Goal: Information Seeking & Learning: Find specific page/section

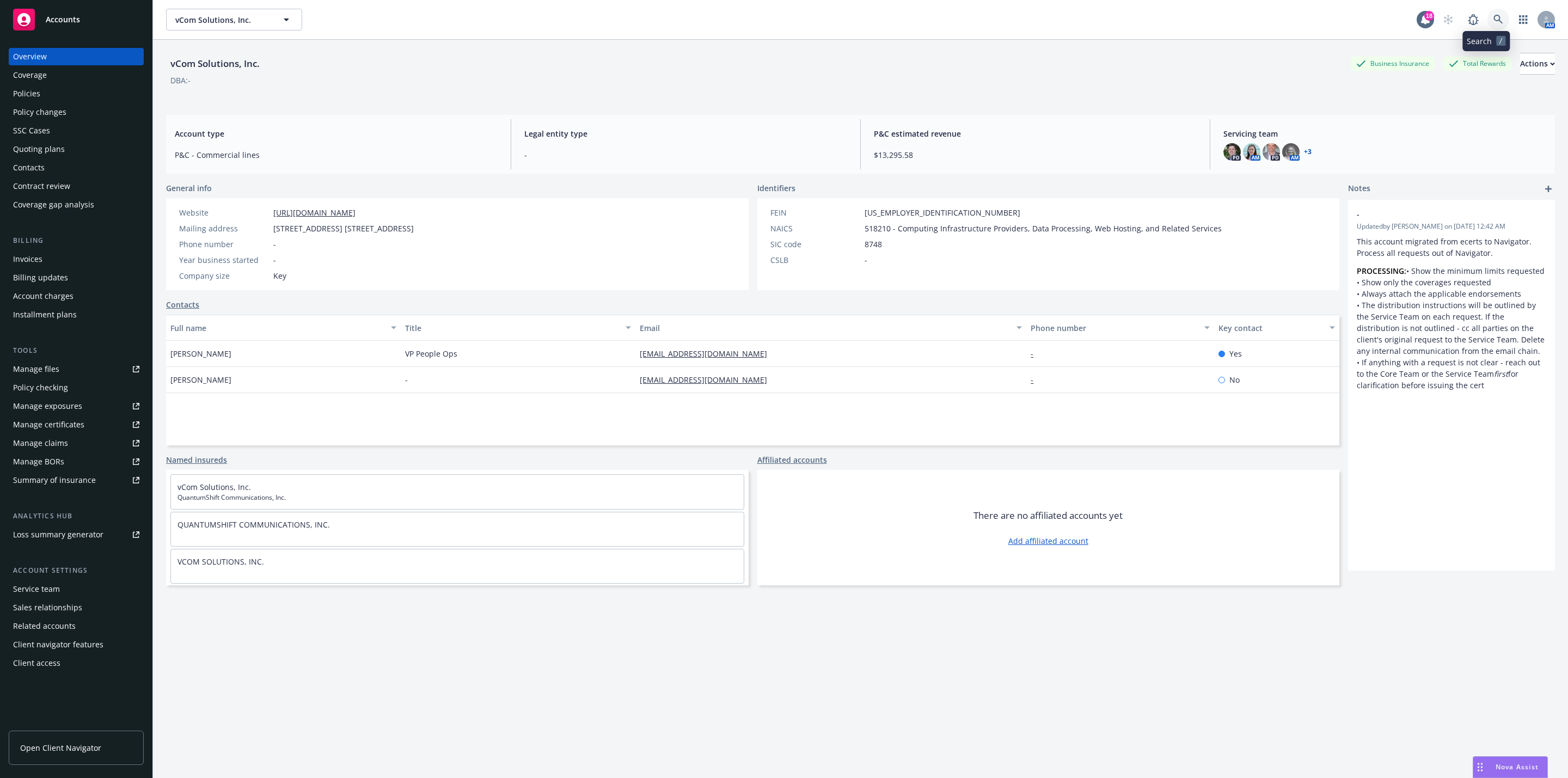
click at [1488, 22] on link at bounding box center [1499, 19] width 22 height 22
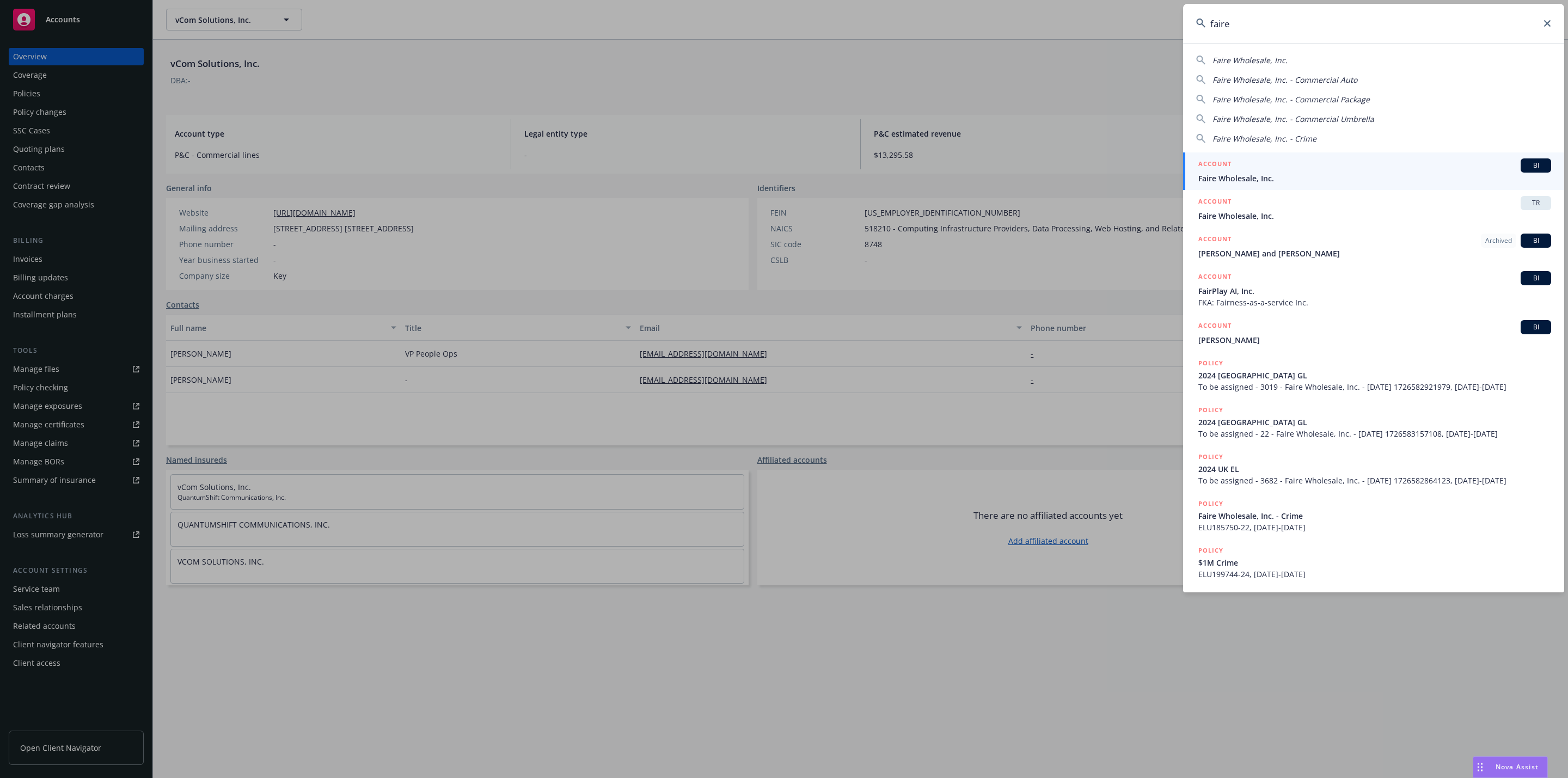
type input "faire"
click at [1329, 167] on div "ACCOUNT BI" at bounding box center [1375, 165] width 353 height 14
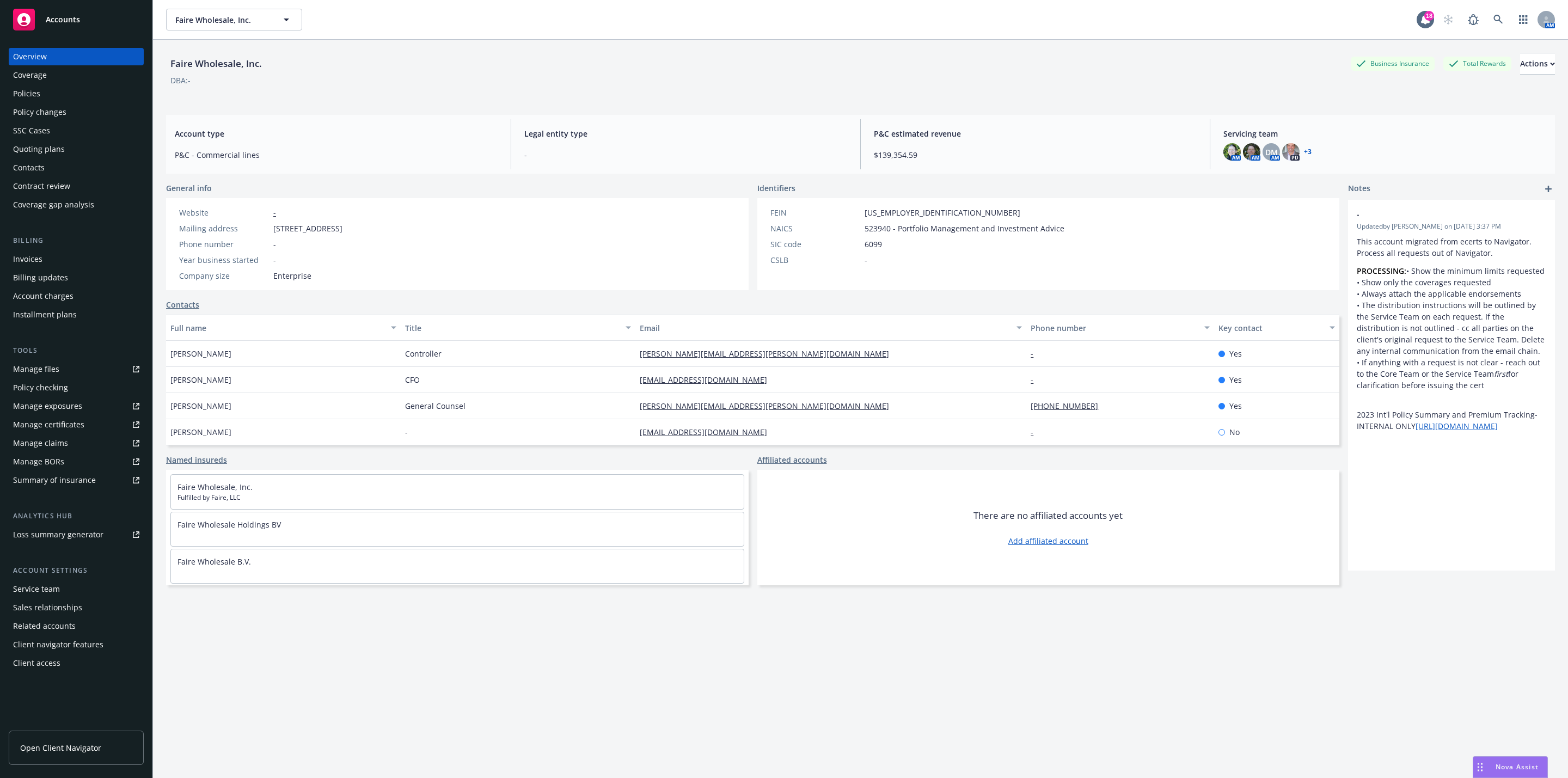
click at [35, 82] on div "Coverage" at bounding box center [29, 75] width 33 height 18
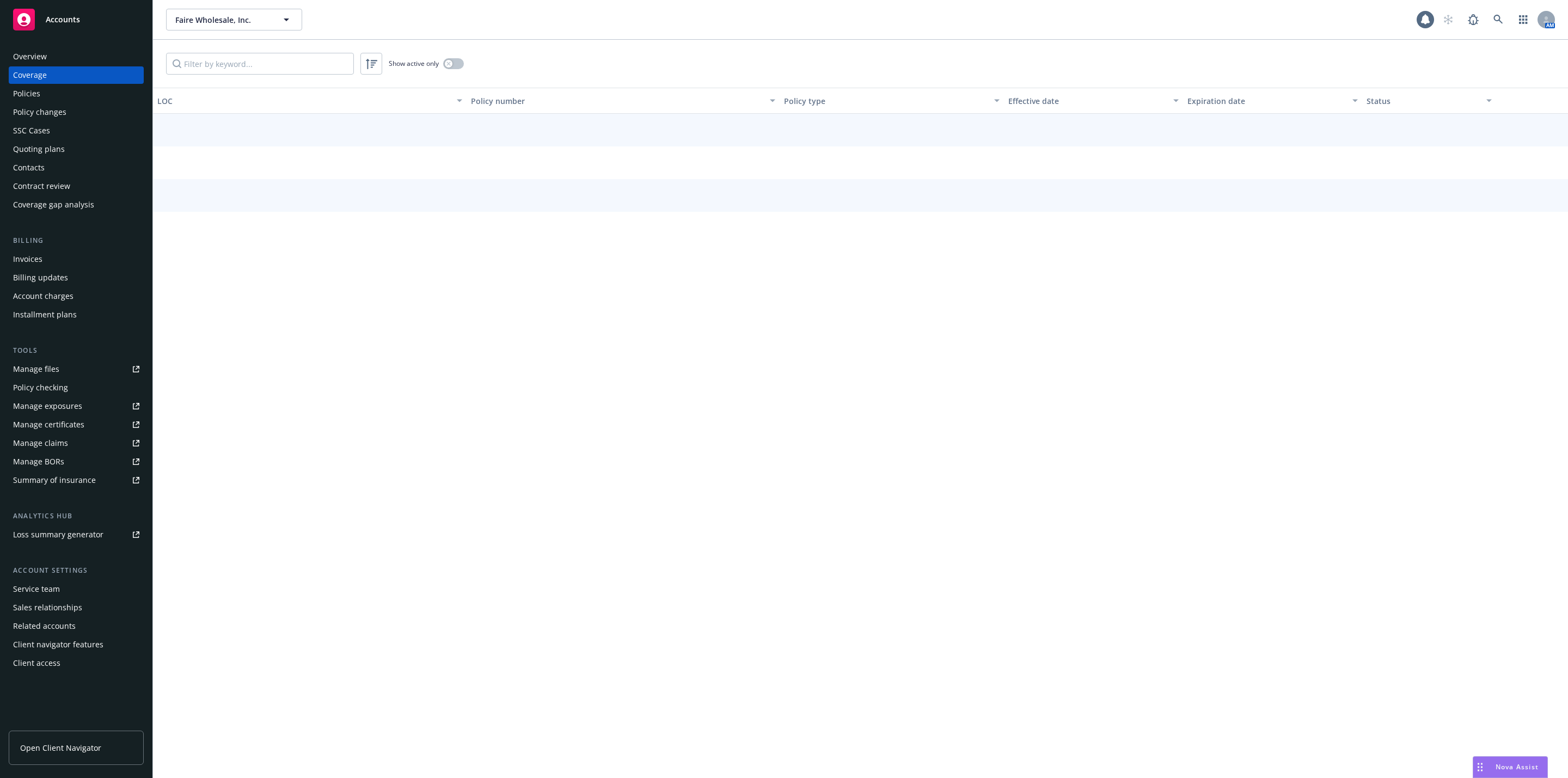
click at [36, 87] on div "Policies" at bounding box center [26, 94] width 27 height 18
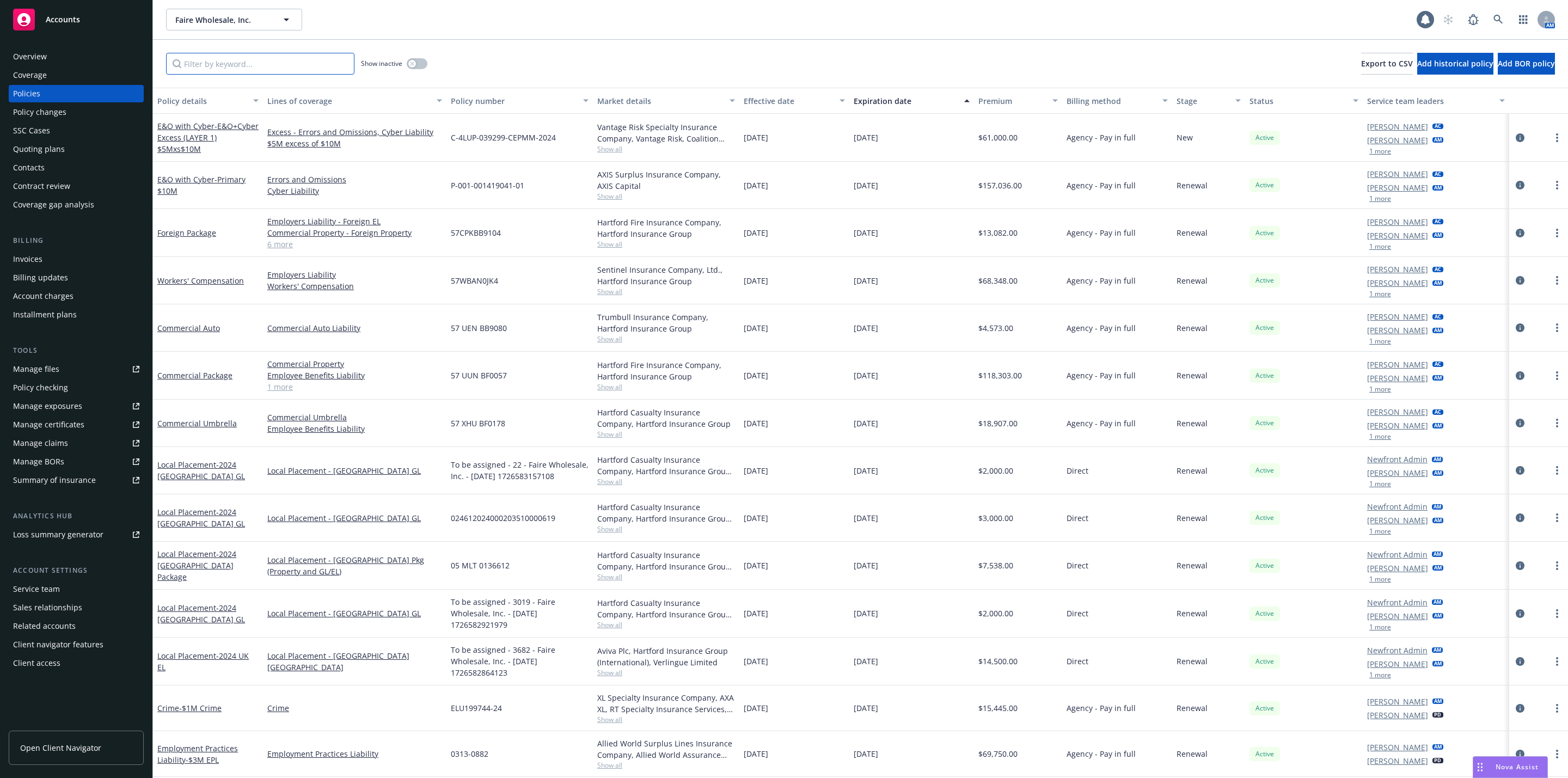
click at [206, 59] on input "Filter by keyword..." at bounding box center [260, 64] width 188 height 22
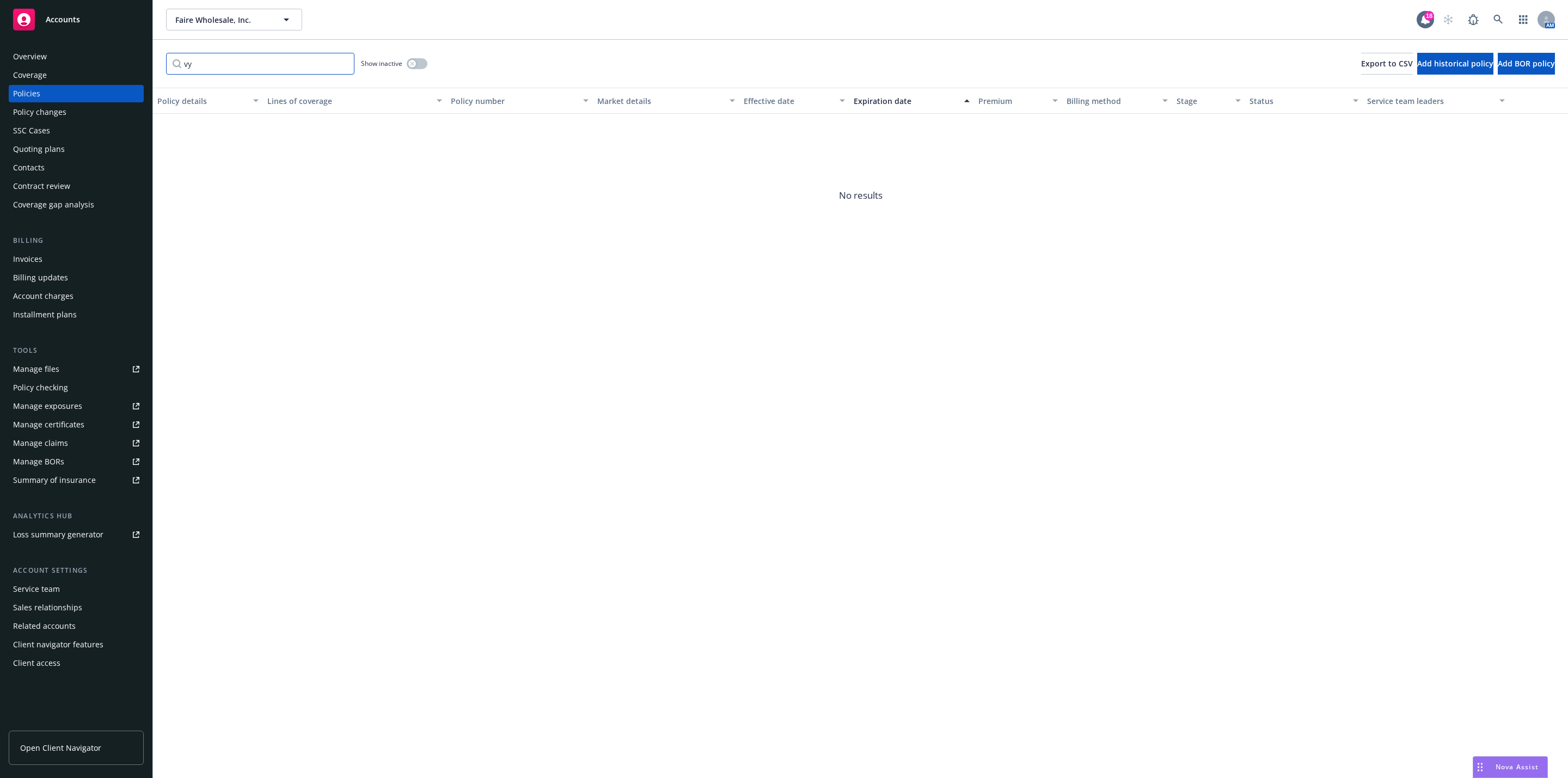
type input "v"
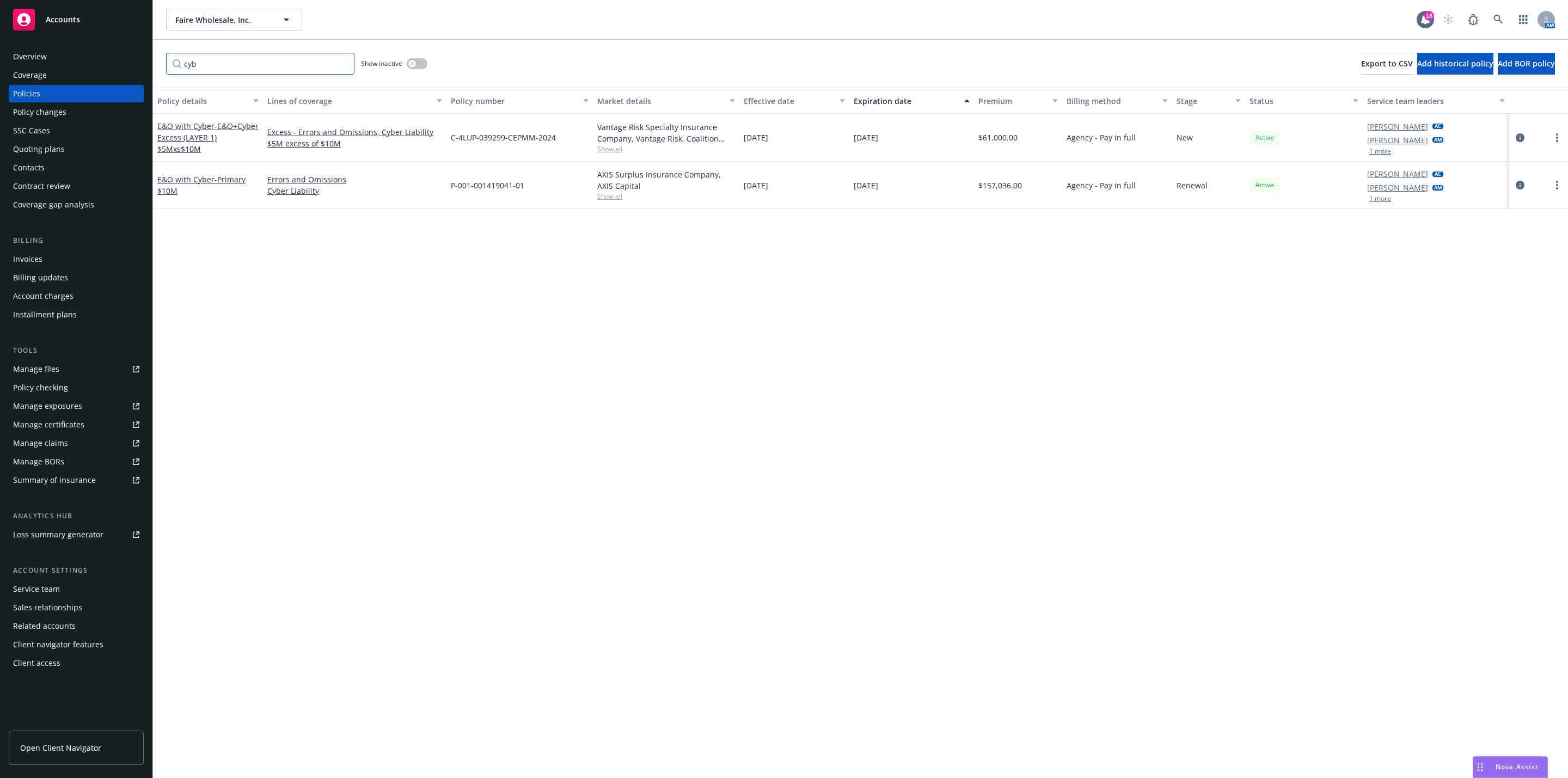
type input "cyb"
click at [41, 145] on div "Quoting plans" at bounding box center [38, 149] width 52 height 18
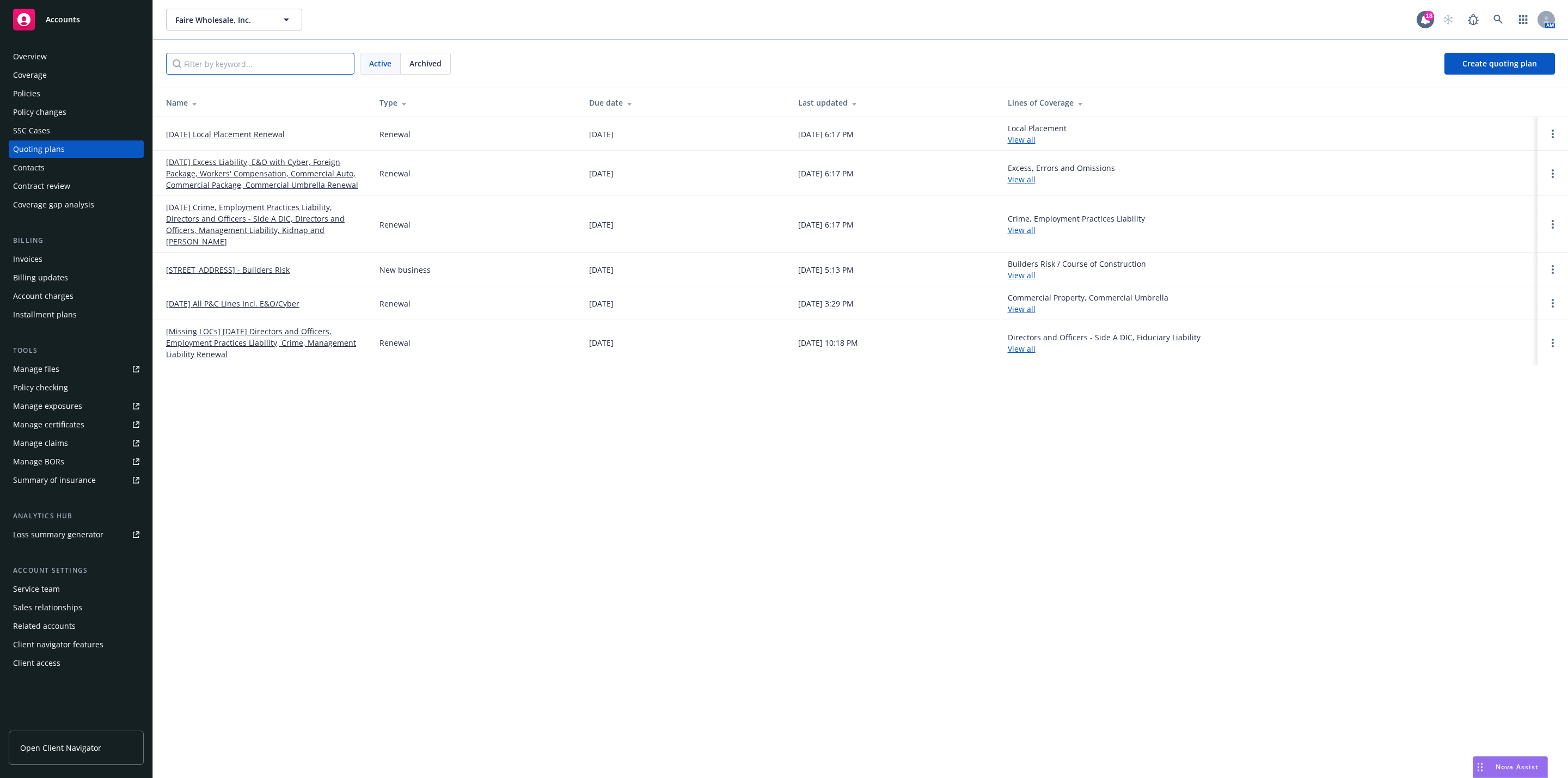
click at [253, 67] on input "Filter by keyword..." at bounding box center [260, 64] width 188 height 22
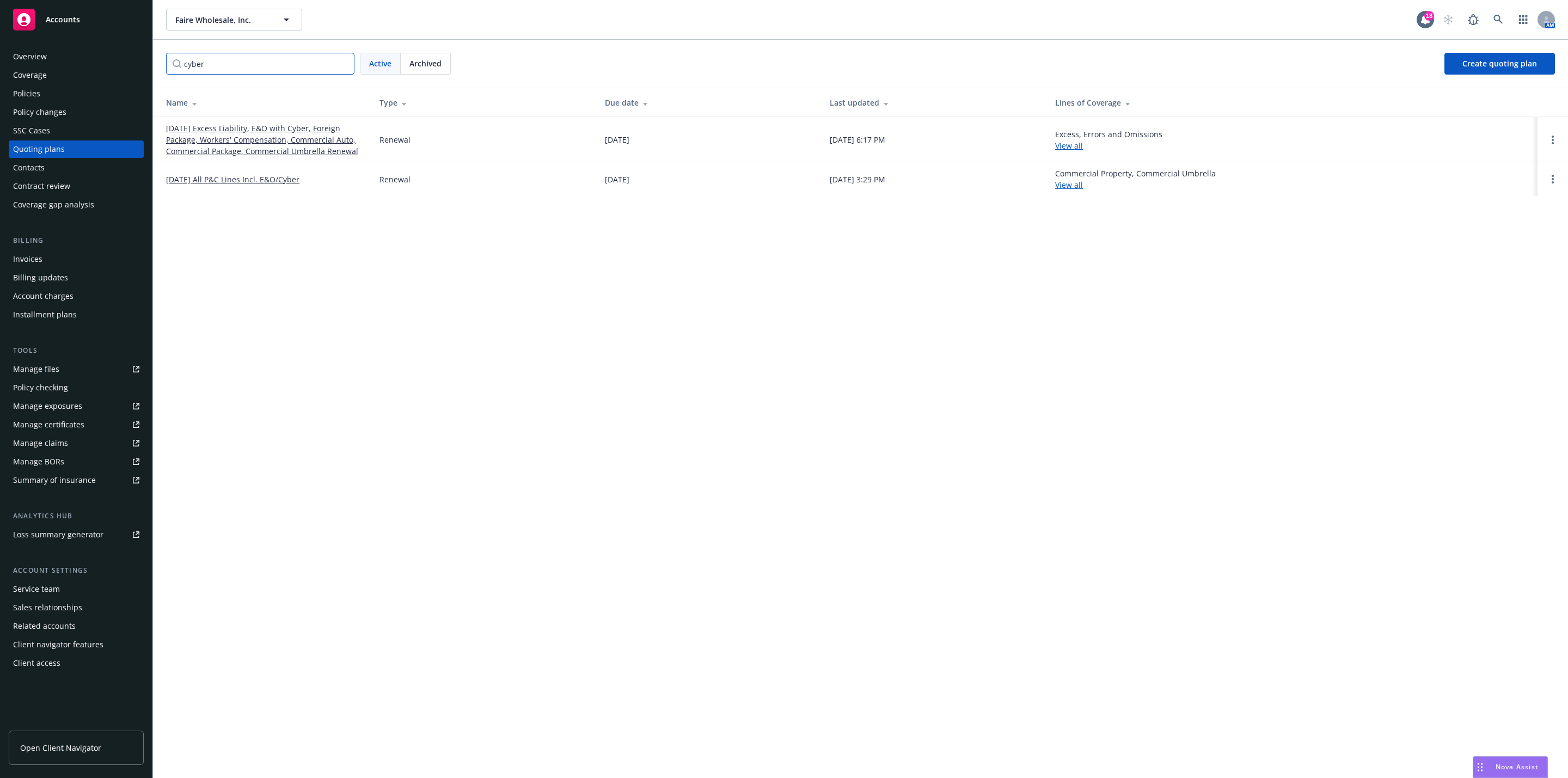
type input "cyber"
click at [249, 139] on link "09/15/25 Excess Liability, E&O with Cyber, Foreign Package, Workers' Compensati…" at bounding box center [264, 139] width 196 height 34
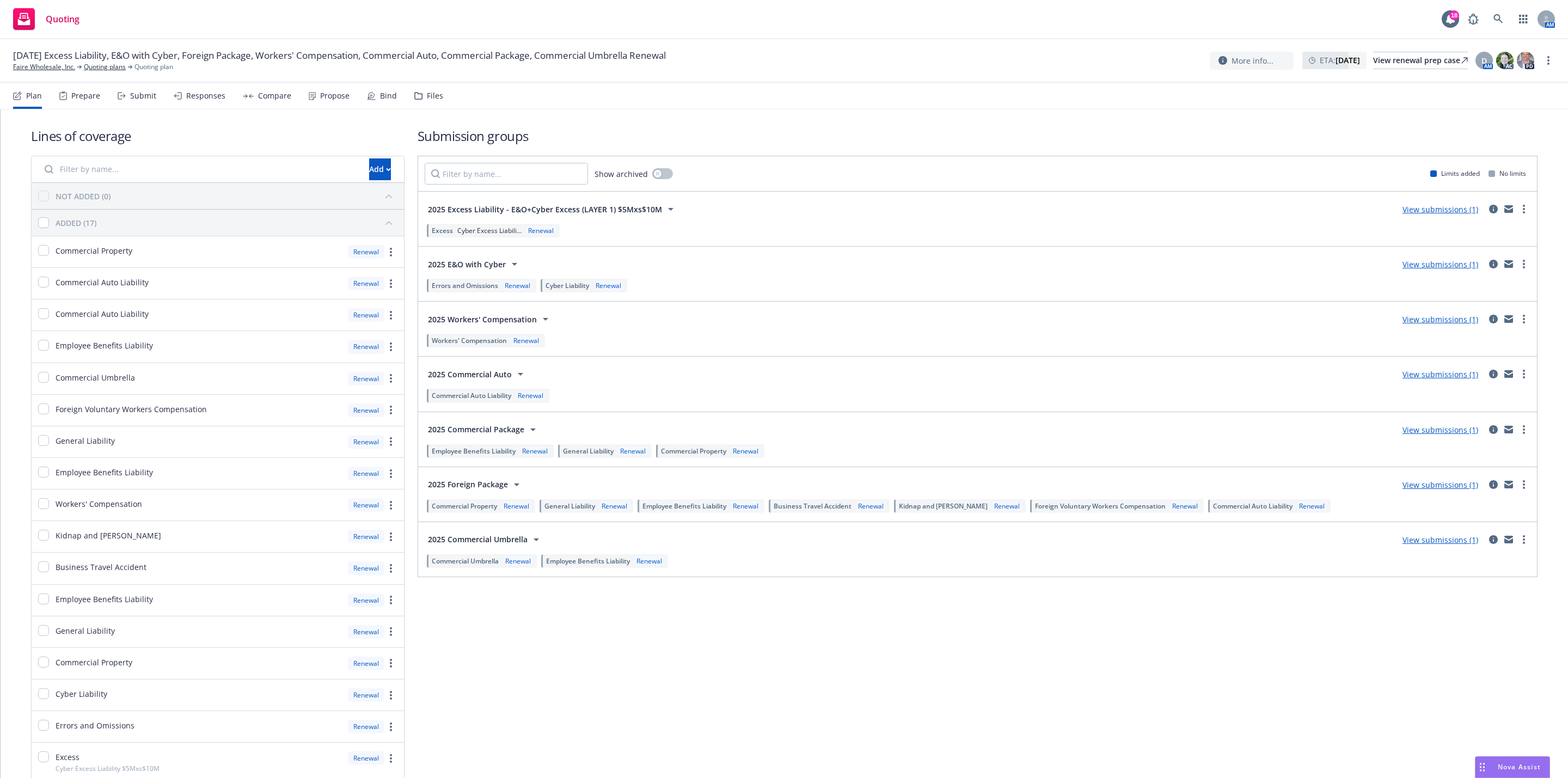
click at [1437, 209] on link "View submissions (1)" at bounding box center [1440, 209] width 75 height 10
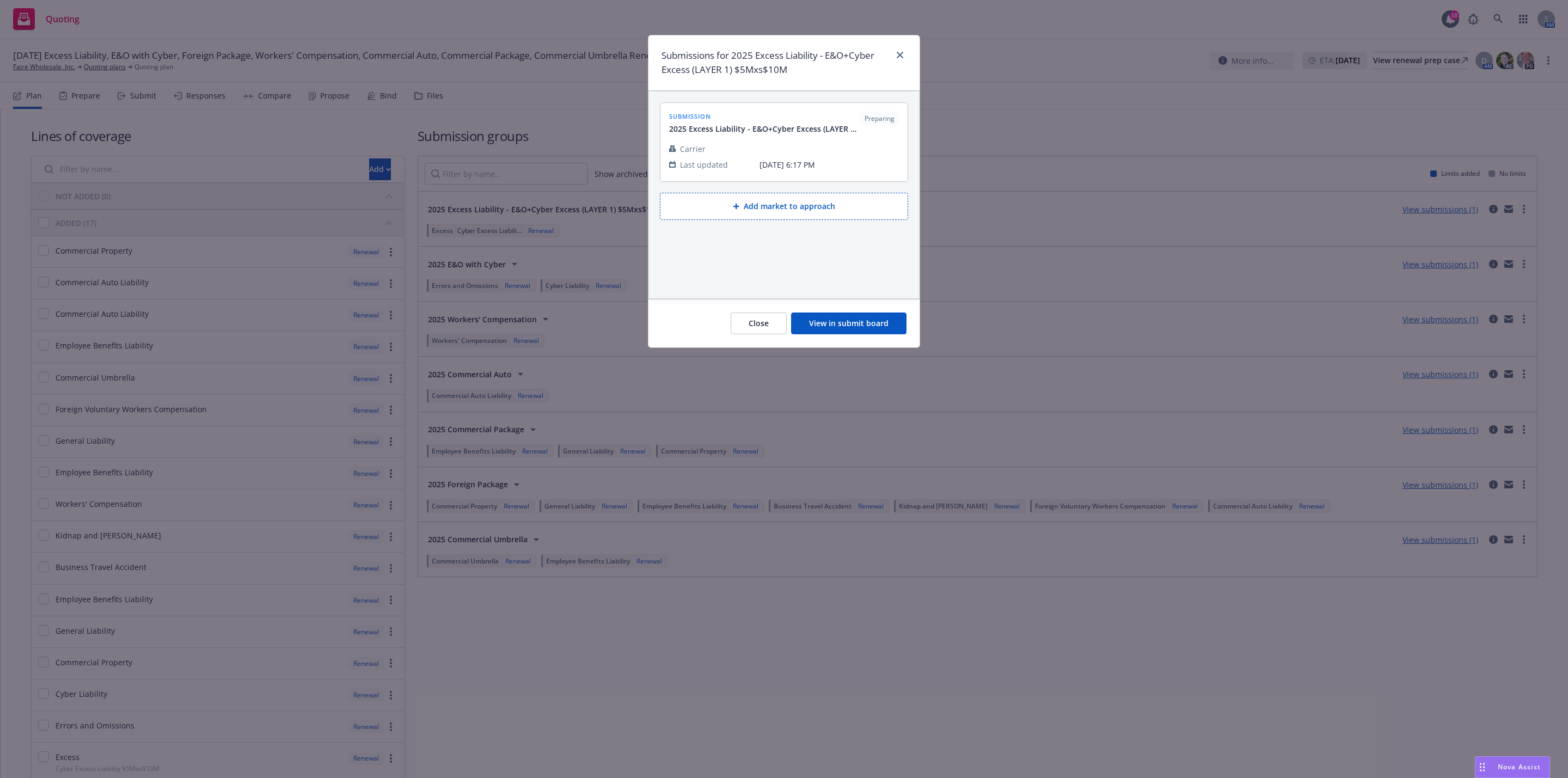
click at [868, 317] on button "View in submit board" at bounding box center [849, 323] width 116 height 22
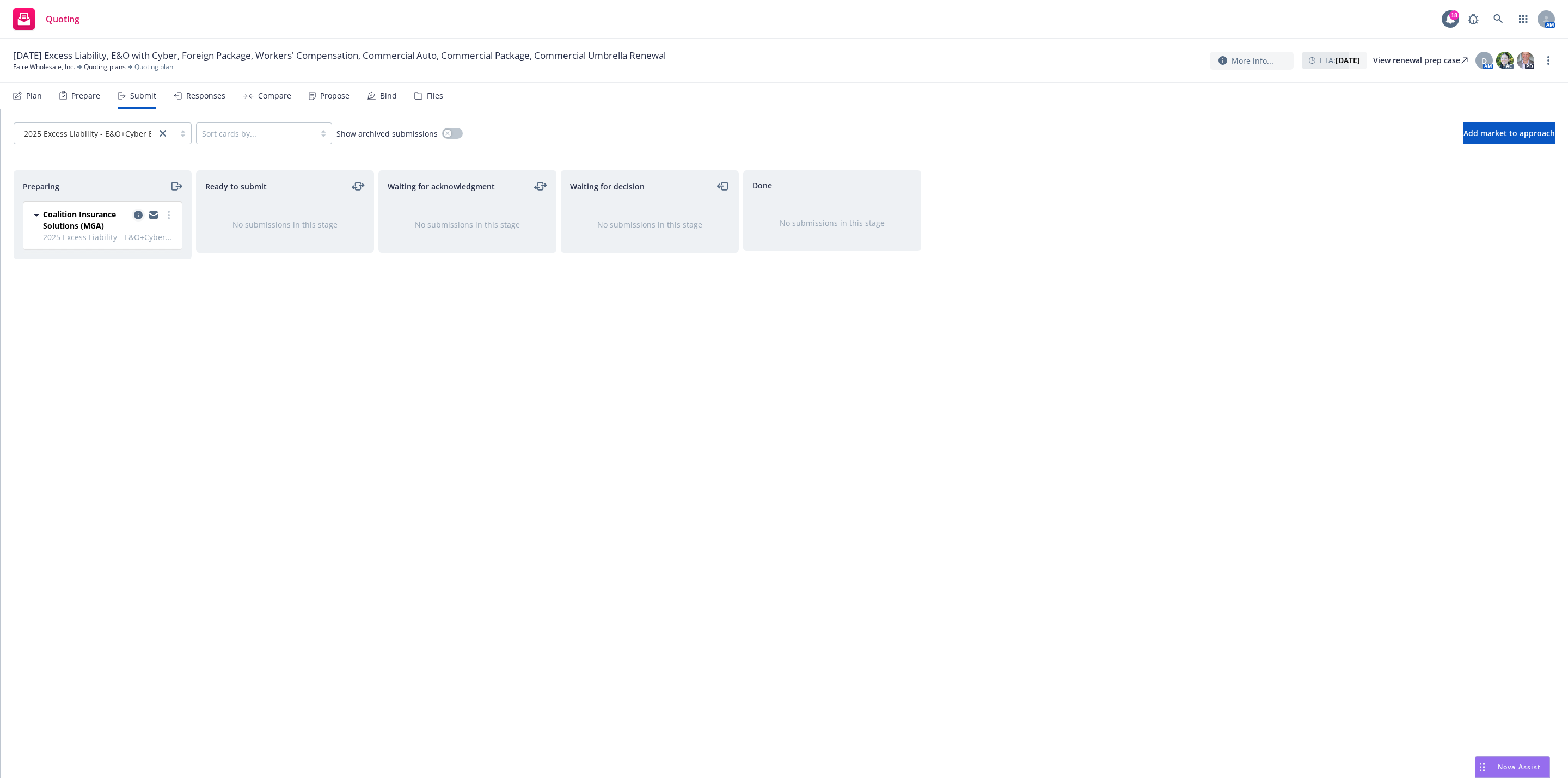
click at [138, 216] on icon "copy logging email" at bounding box center [138, 215] width 9 height 9
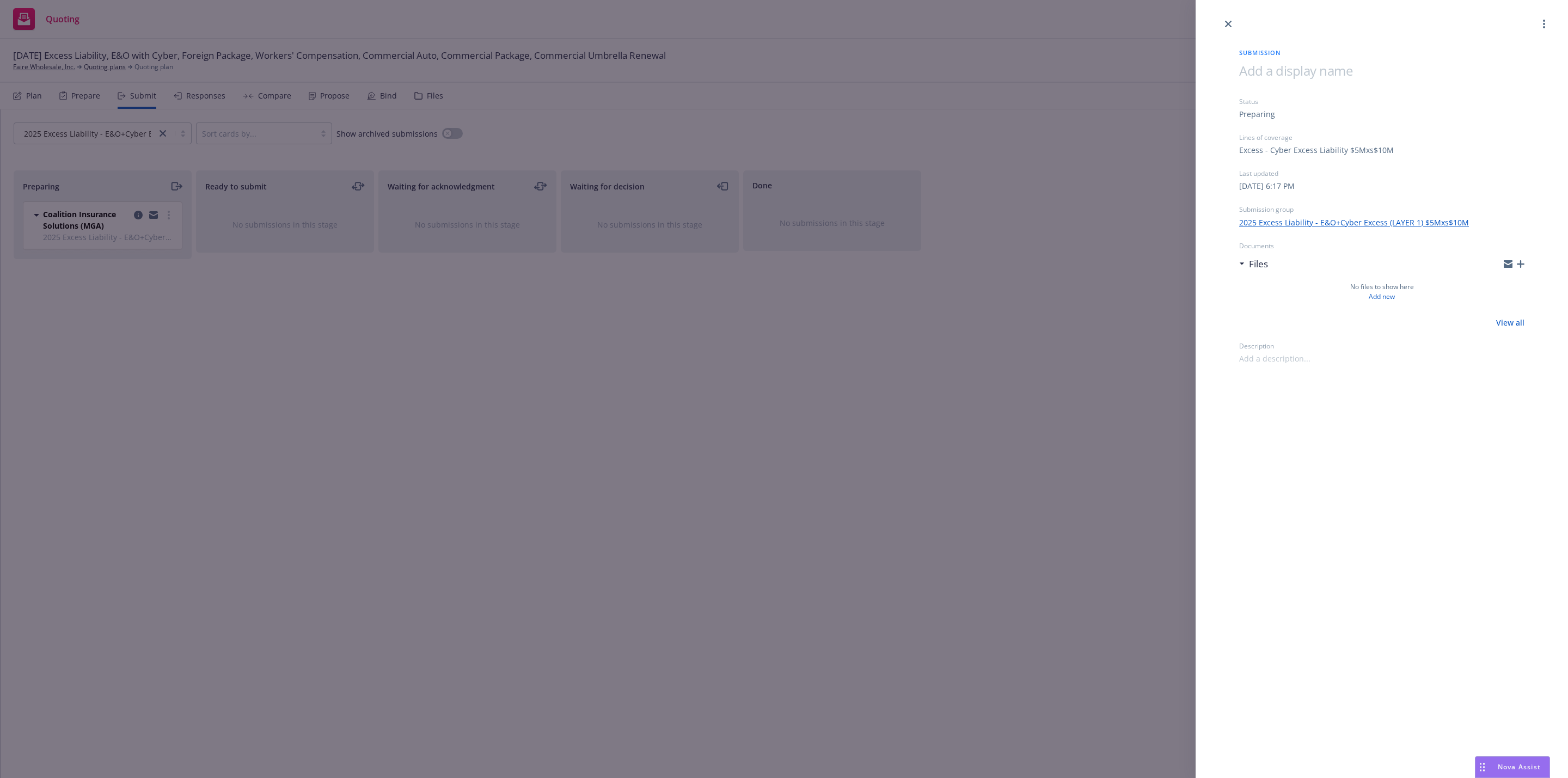
click at [1236, 23] on div at bounding box center [1382, 15] width 373 height 30
click at [1227, 23] on icon "close" at bounding box center [1228, 24] width 7 height 7
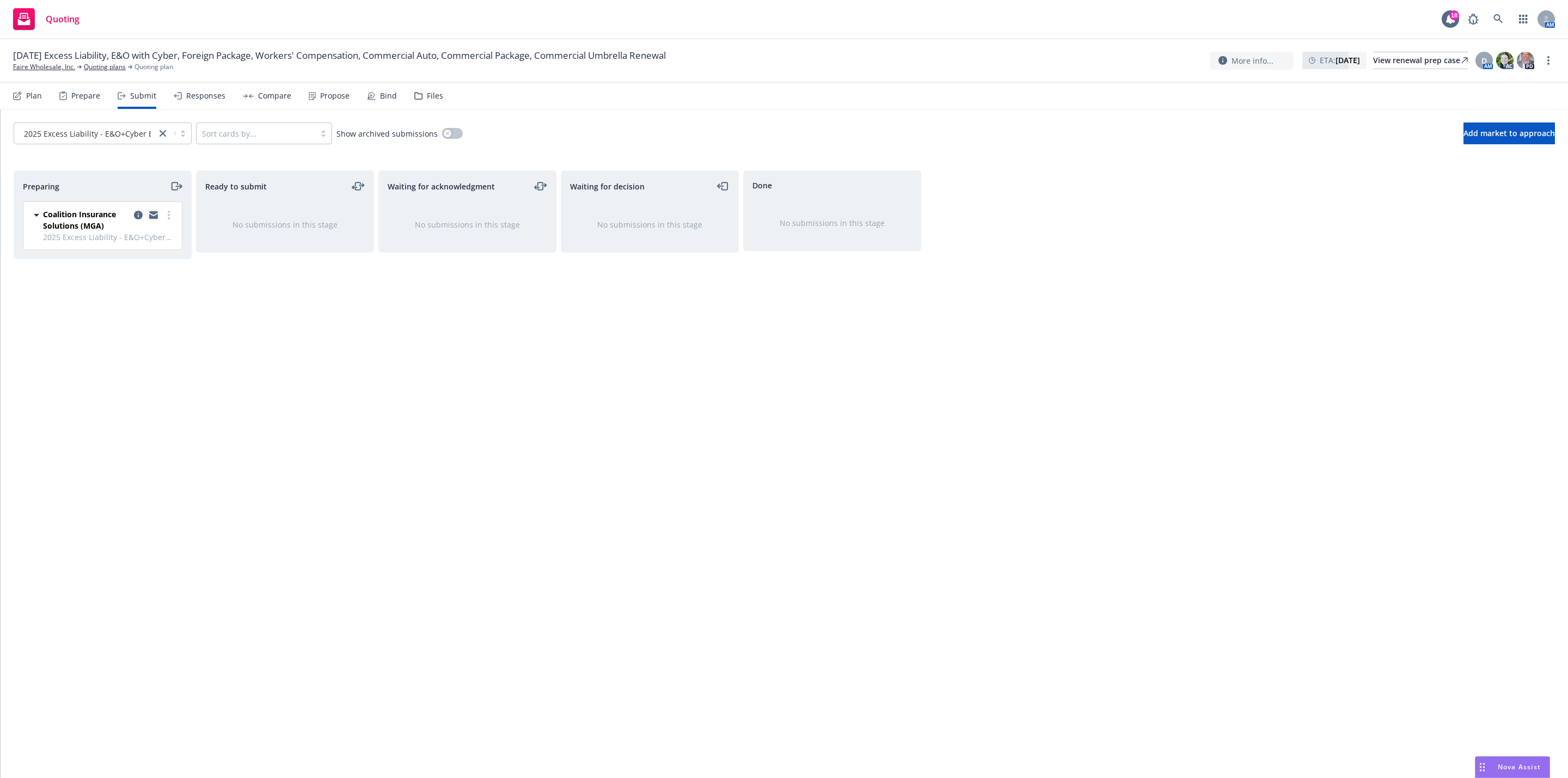
click at [152, 218] on icon "copy logging email" at bounding box center [153, 217] width 9 height 5
click at [54, 66] on link "Faire Wholesale, Inc." at bounding box center [44, 67] width 62 height 10
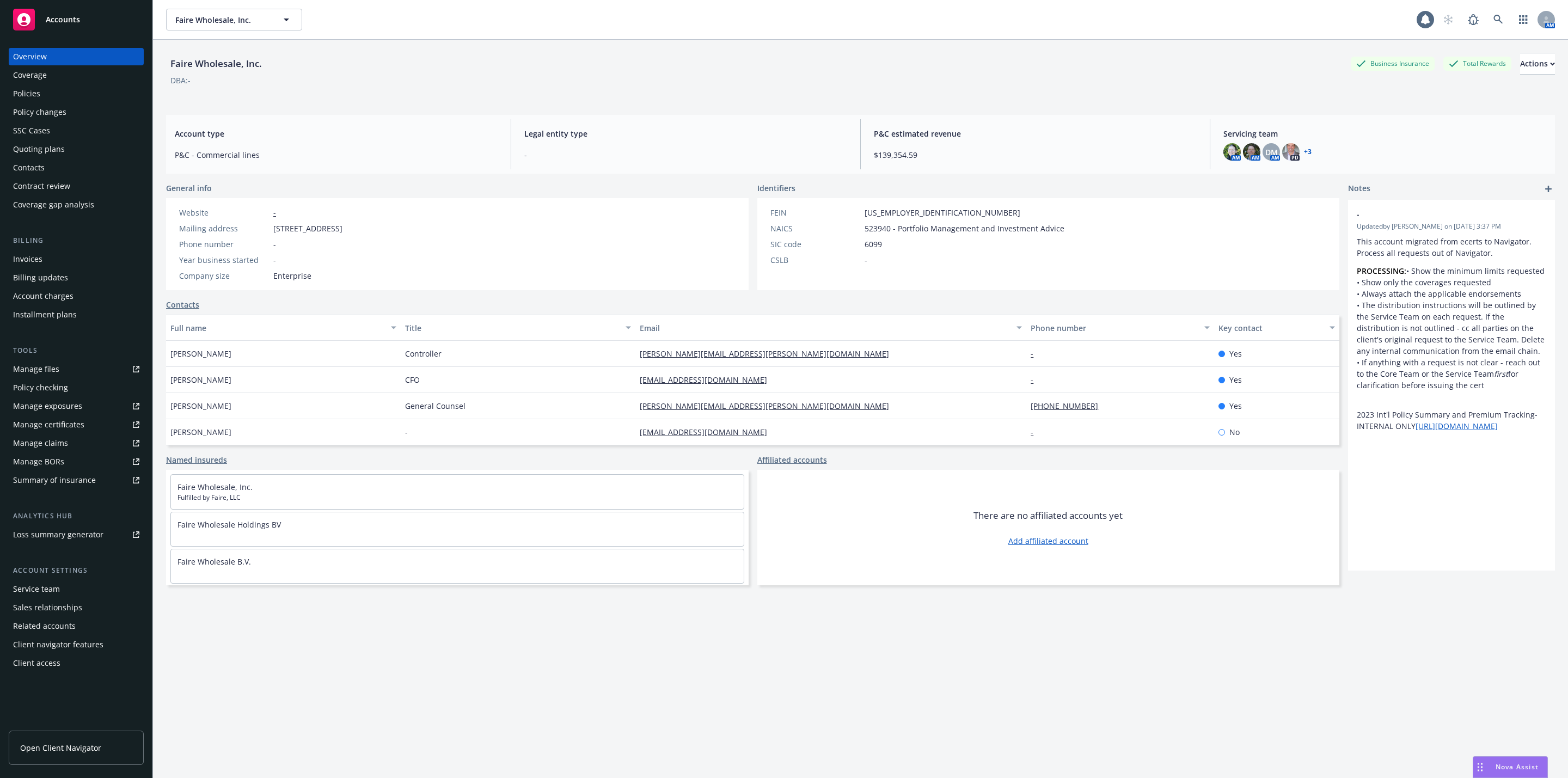
click at [69, 94] on div "Policies" at bounding box center [76, 94] width 127 height 18
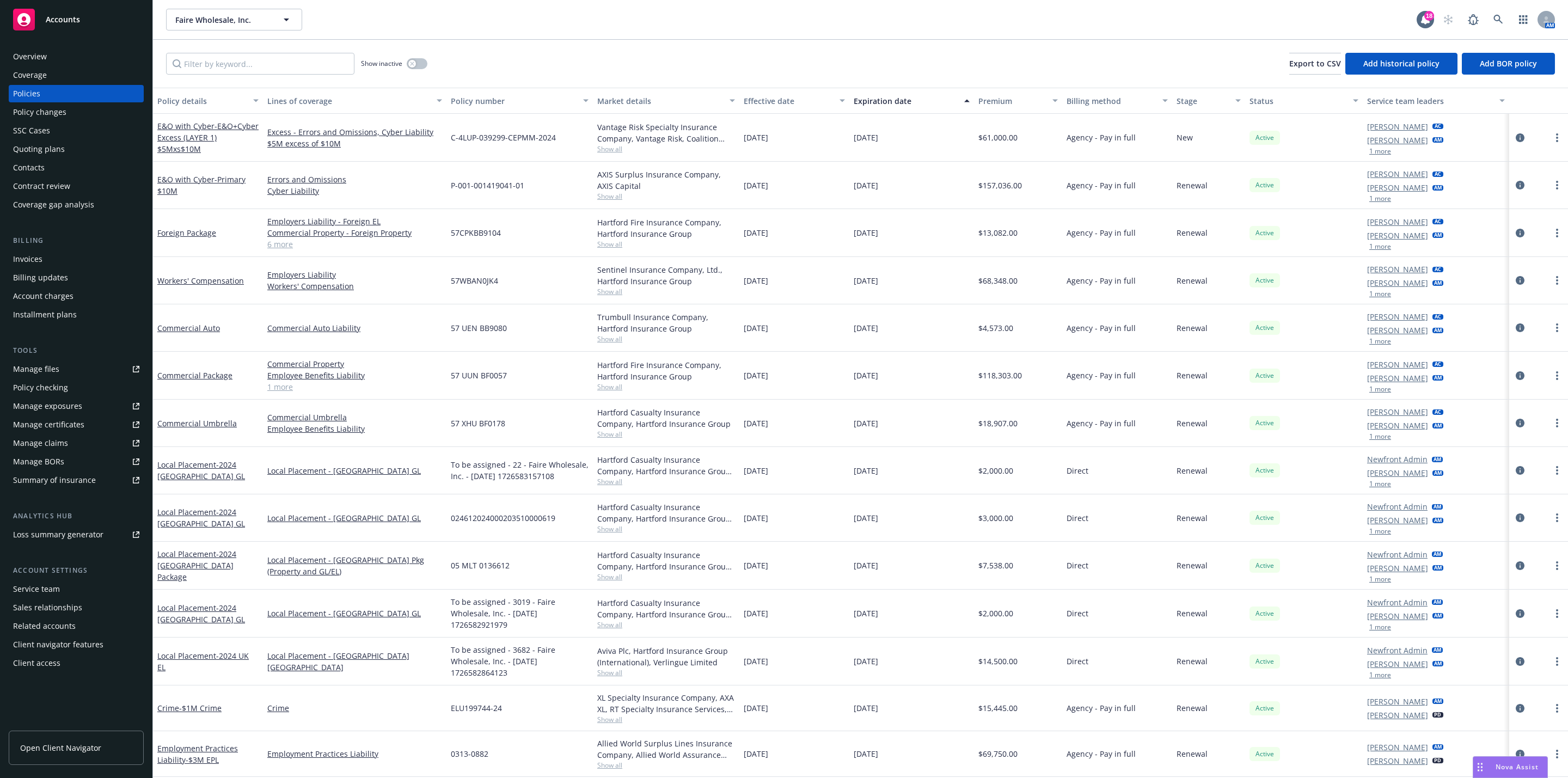
click at [220, 77] on div "Show inactive Export to CSV Add historical policy Add BOR policy" at bounding box center [860, 63] width 1415 height 48
click at [231, 69] on input "Filter by keyword..." at bounding box center [260, 64] width 188 height 22
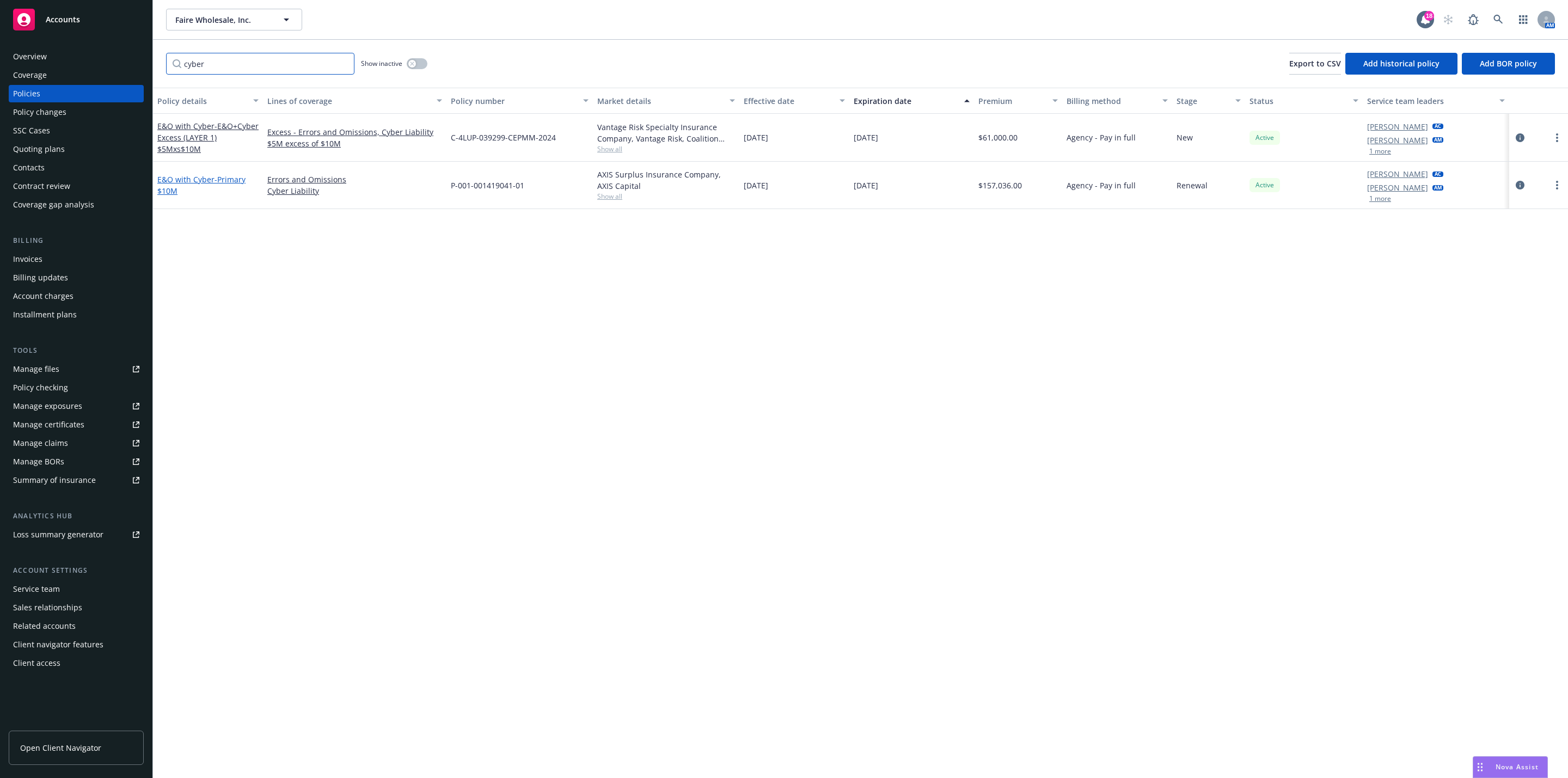
type input "cyber"
click at [167, 177] on link "E&O with Cyber - Primary $10M" at bounding box center [201, 185] width 88 height 22
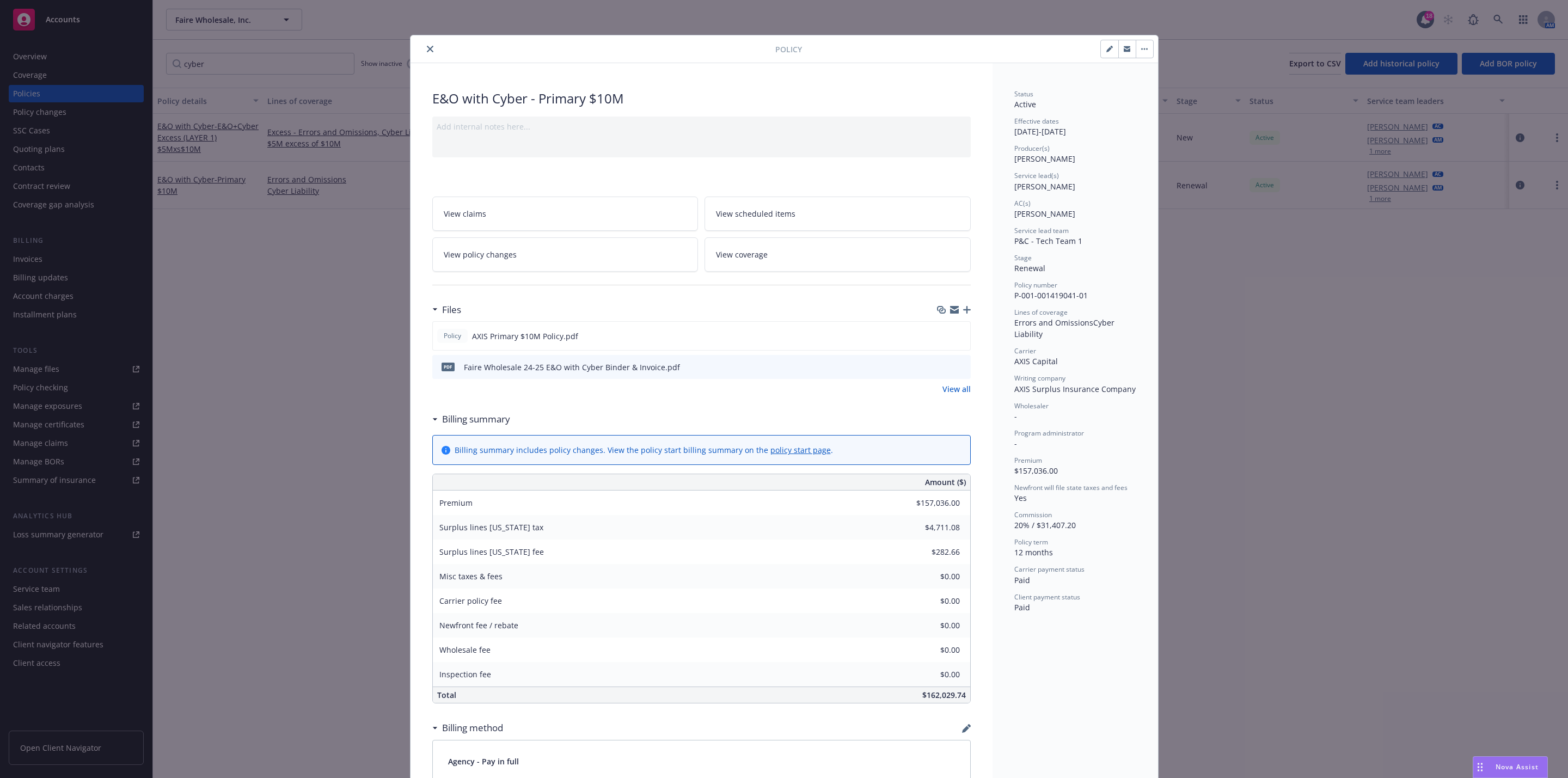
click at [424, 52] on button "close" at bounding box center [430, 49] width 13 height 13
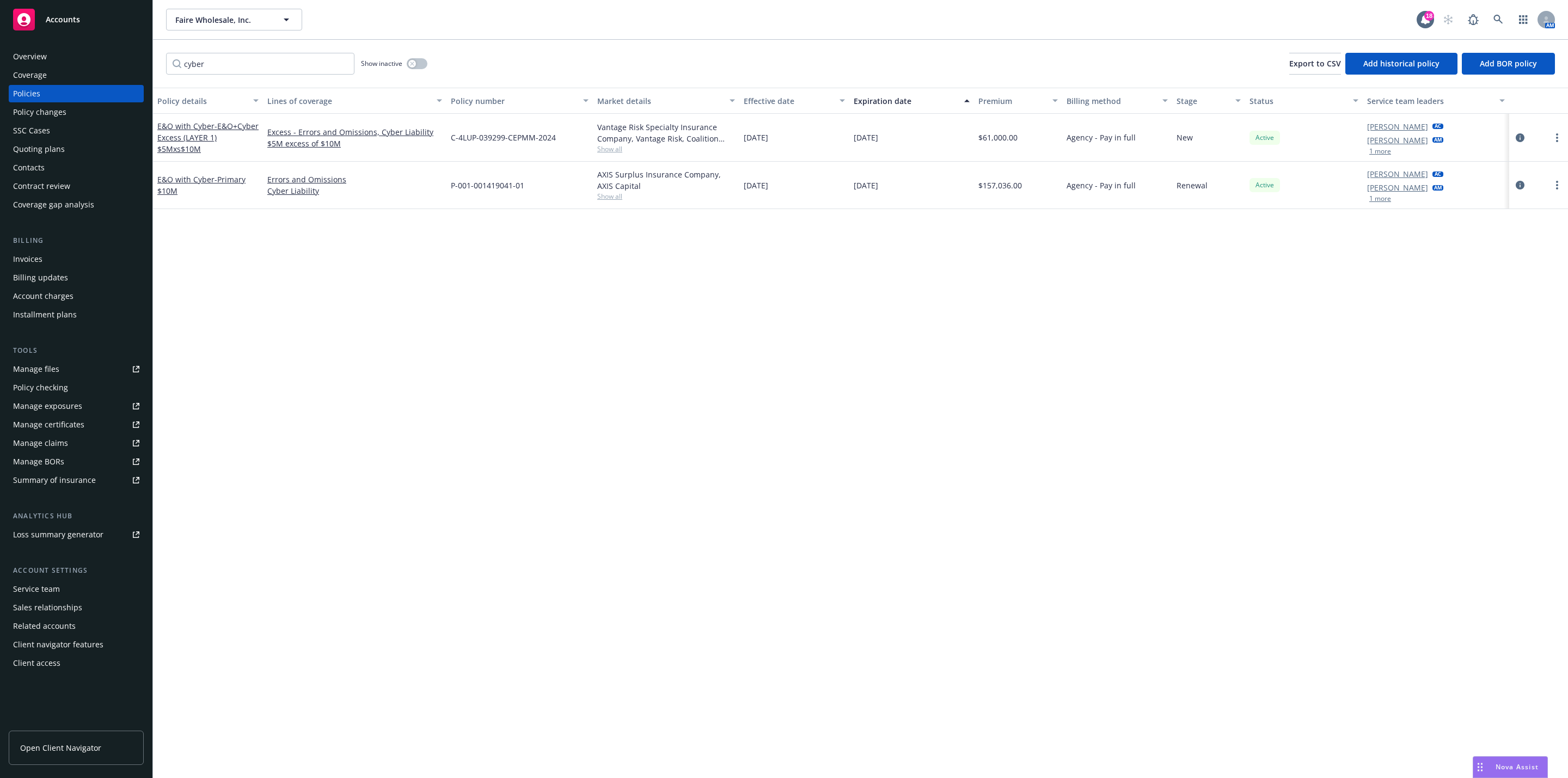
click at [1104, 342] on div "Policy details Lines of coverage Policy number Market details Effective date Ex…" at bounding box center [860, 433] width 1415 height 690
click at [1506, 19] on link at bounding box center [1499, 19] width 22 height 22
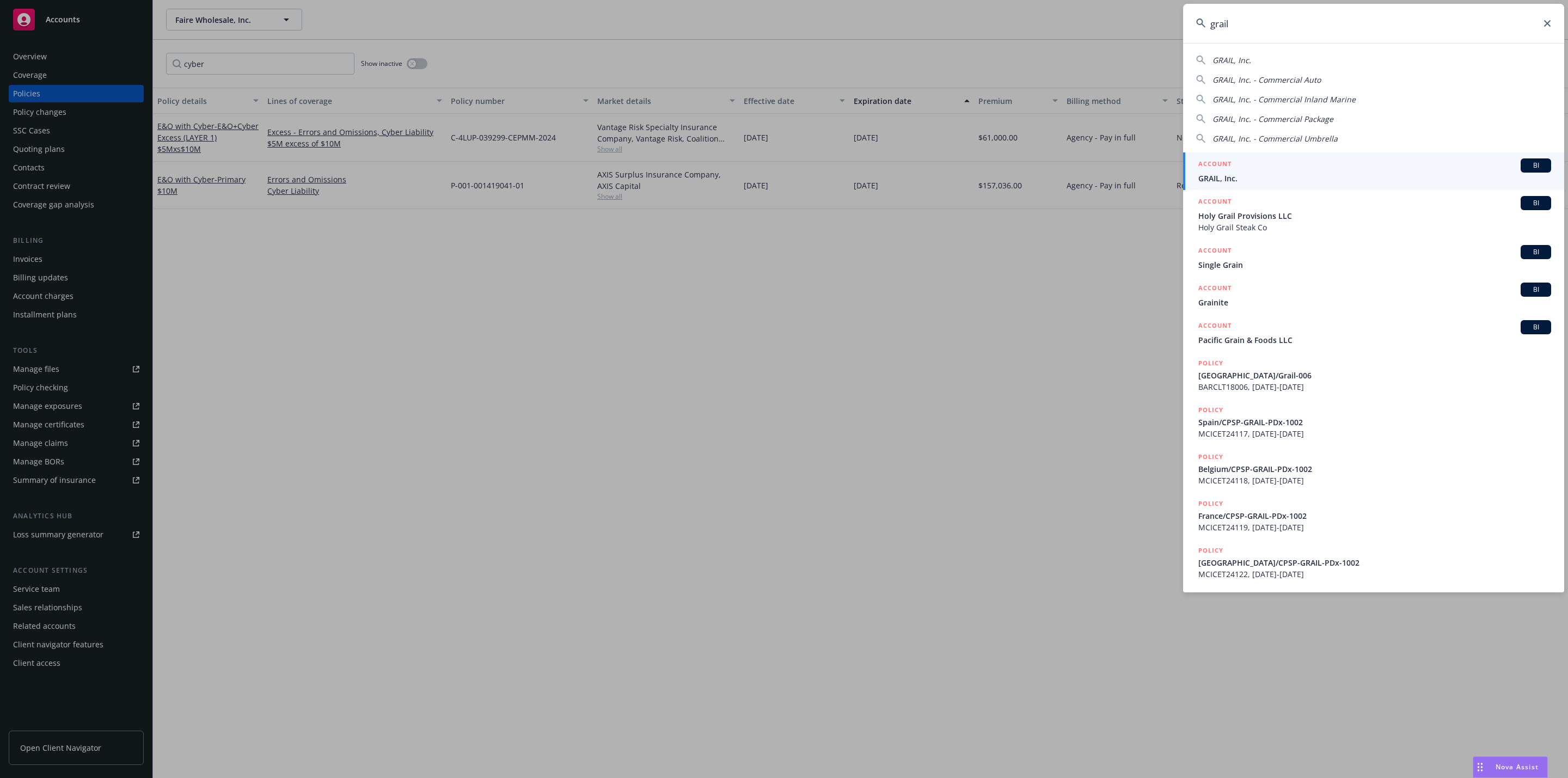
type input "grail"
click at [1308, 167] on div "ACCOUNT BI" at bounding box center [1375, 165] width 353 height 14
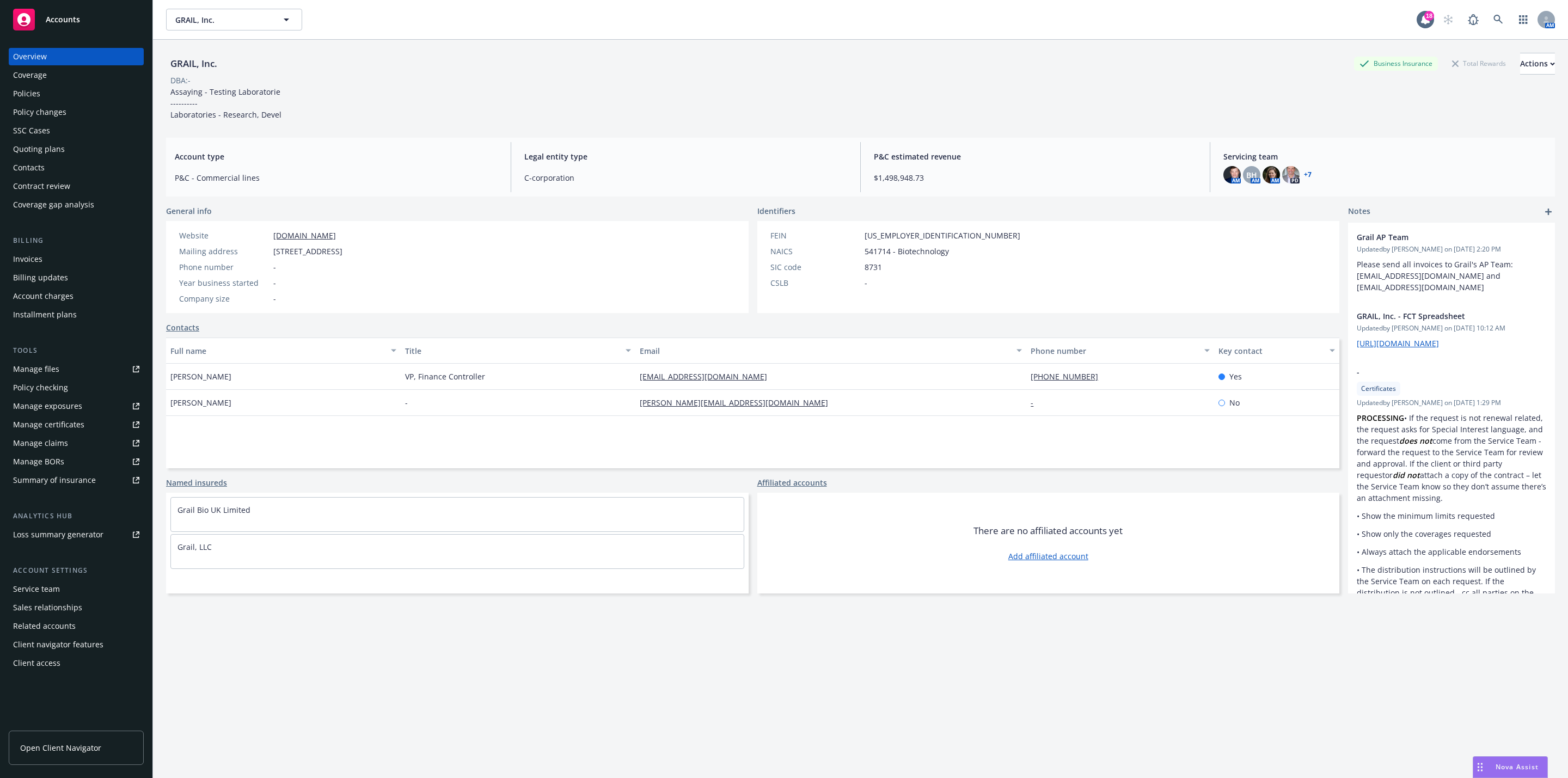
click at [35, 97] on div "Policies" at bounding box center [26, 94] width 27 height 18
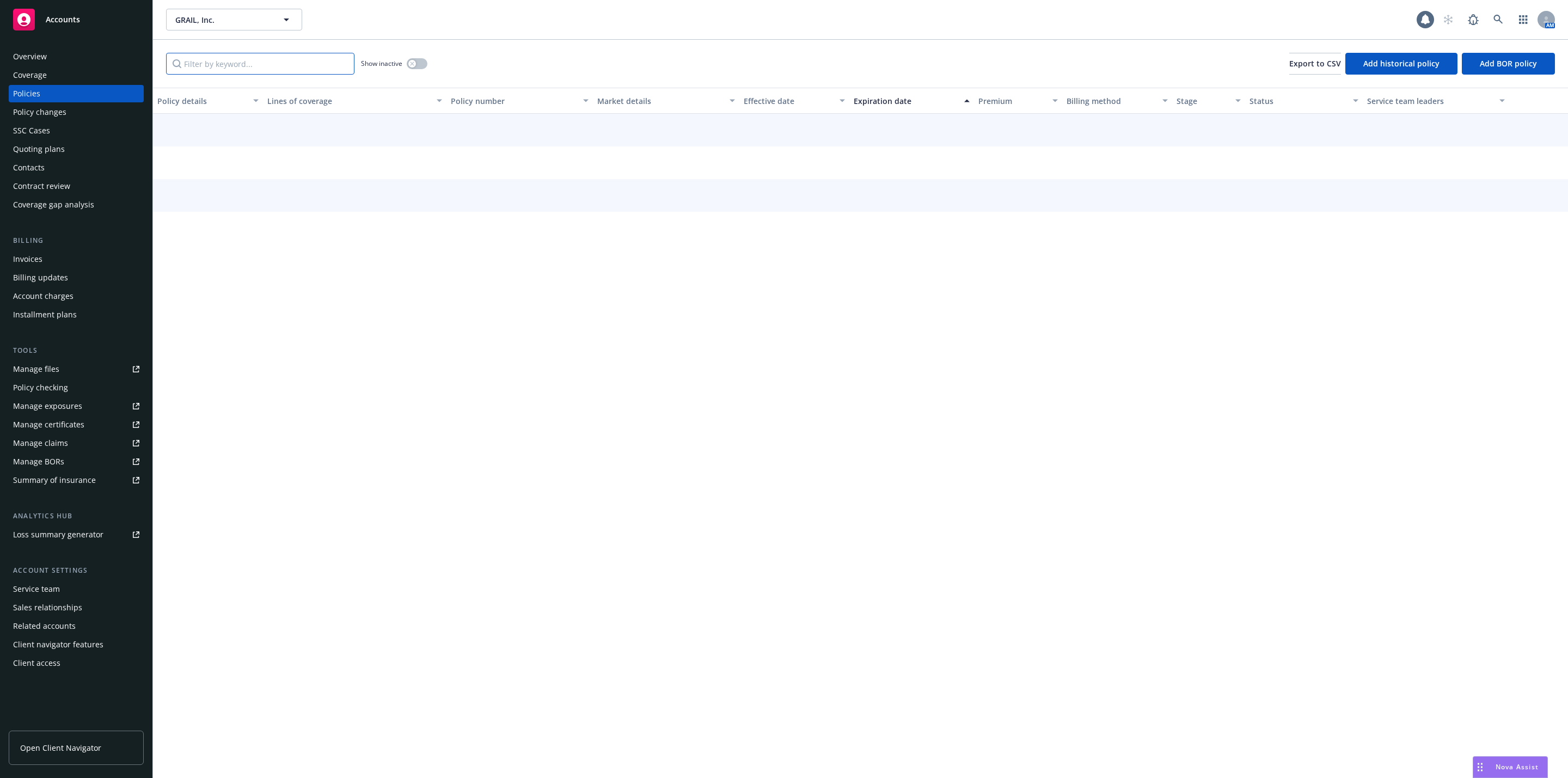
click at [240, 72] on input "Filter by keyword..." at bounding box center [260, 64] width 188 height 22
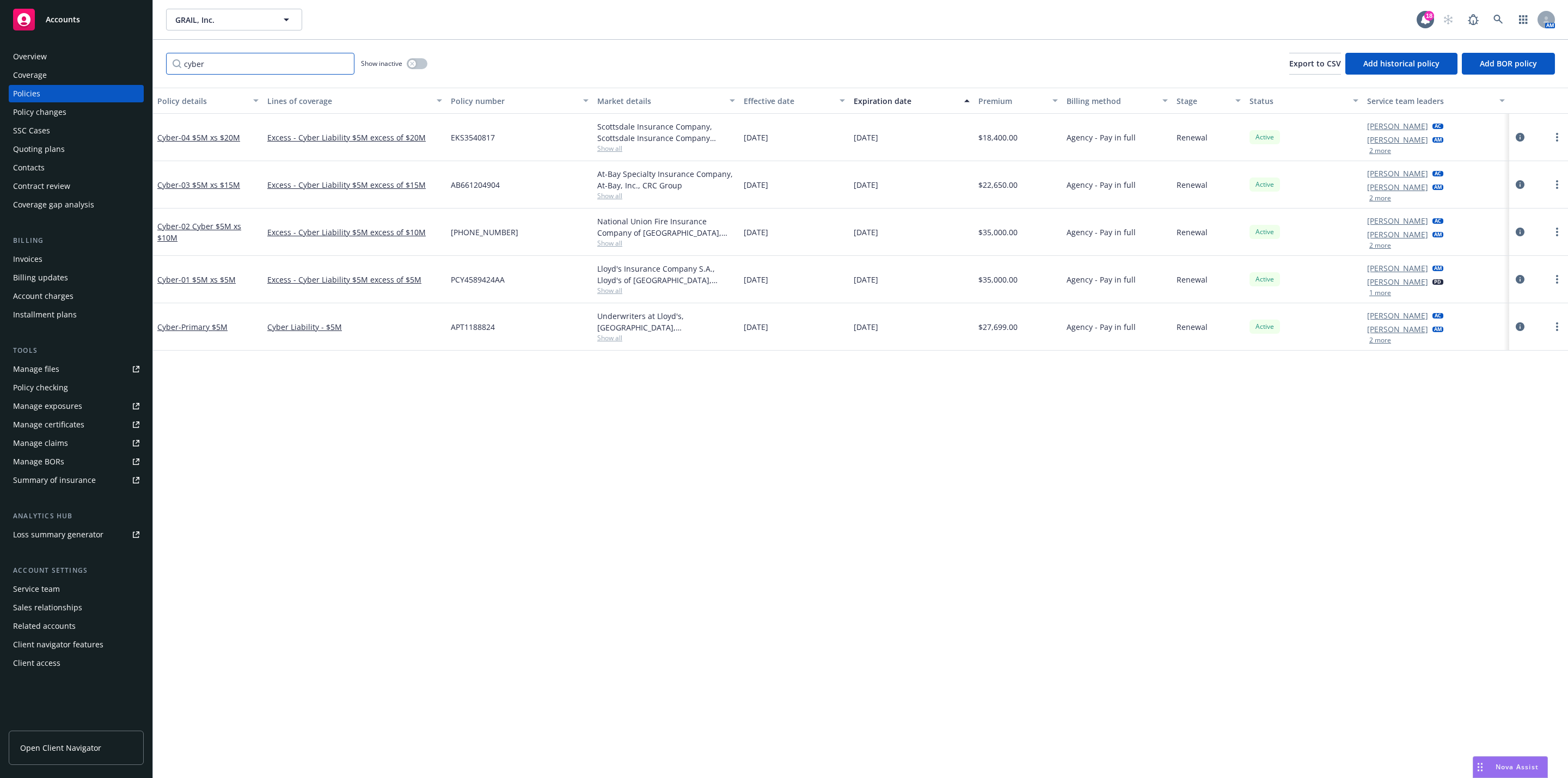
type input "cyber"
click at [1506, 15] on link at bounding box center [1499, 19] width 22 height 22
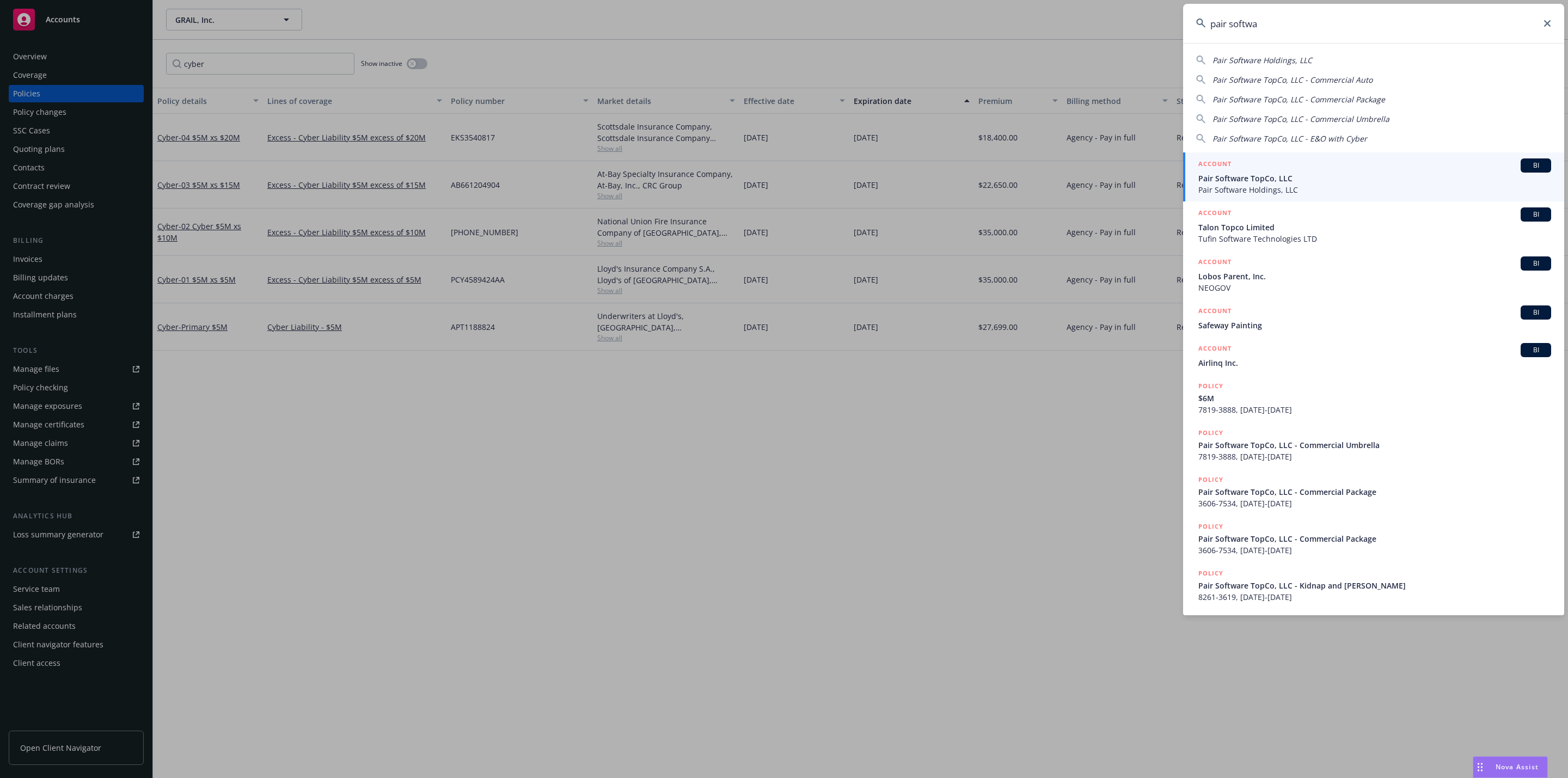
type input "pair softwa"
click at [1308, 173] on span "Pair Software TopCo, LLC" at bounding box center [1375, 178] width 353 height 12
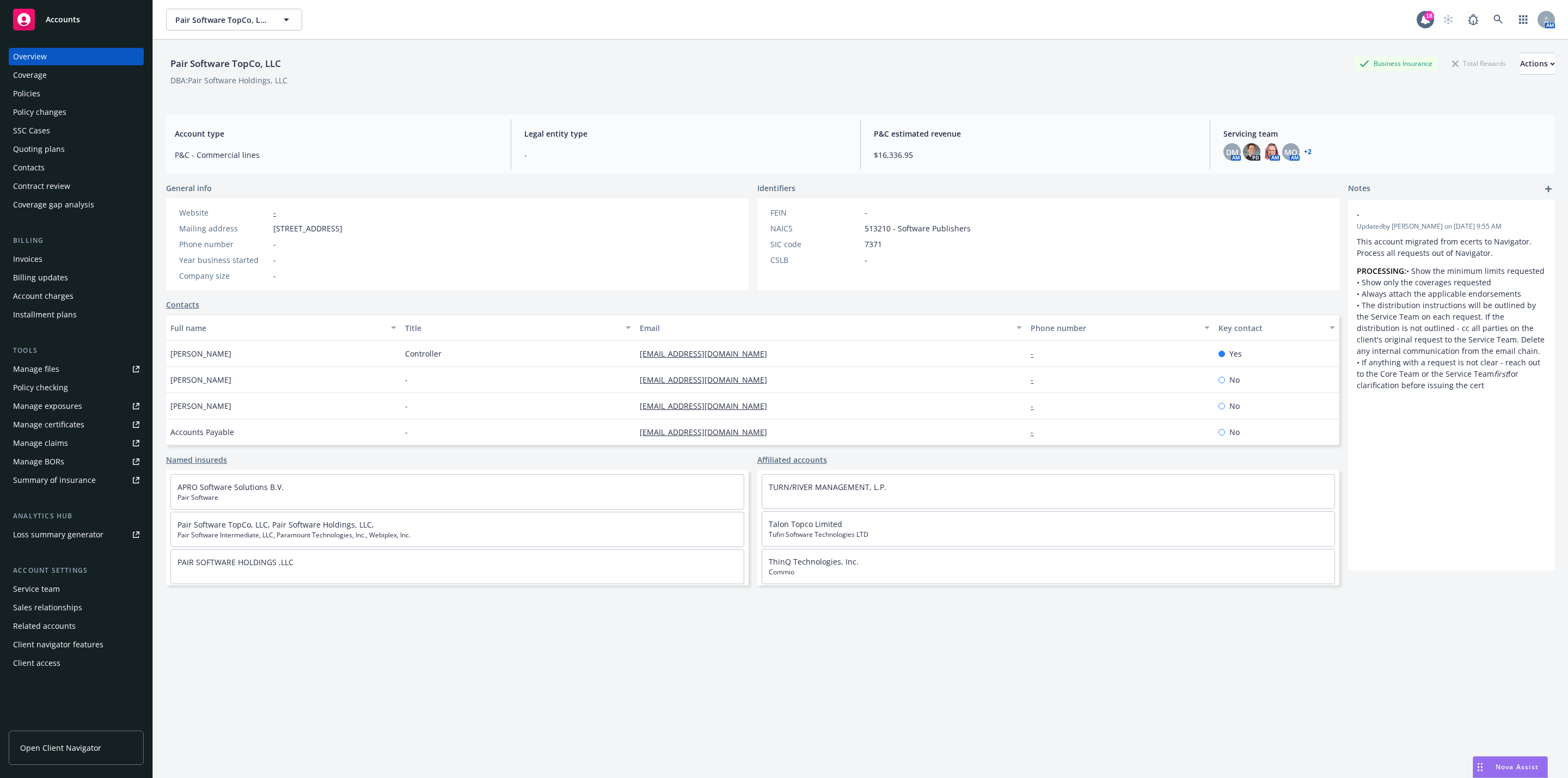
click at [59, 85] on div "Policies" at bounding box center [76, 94] width 127 height 18
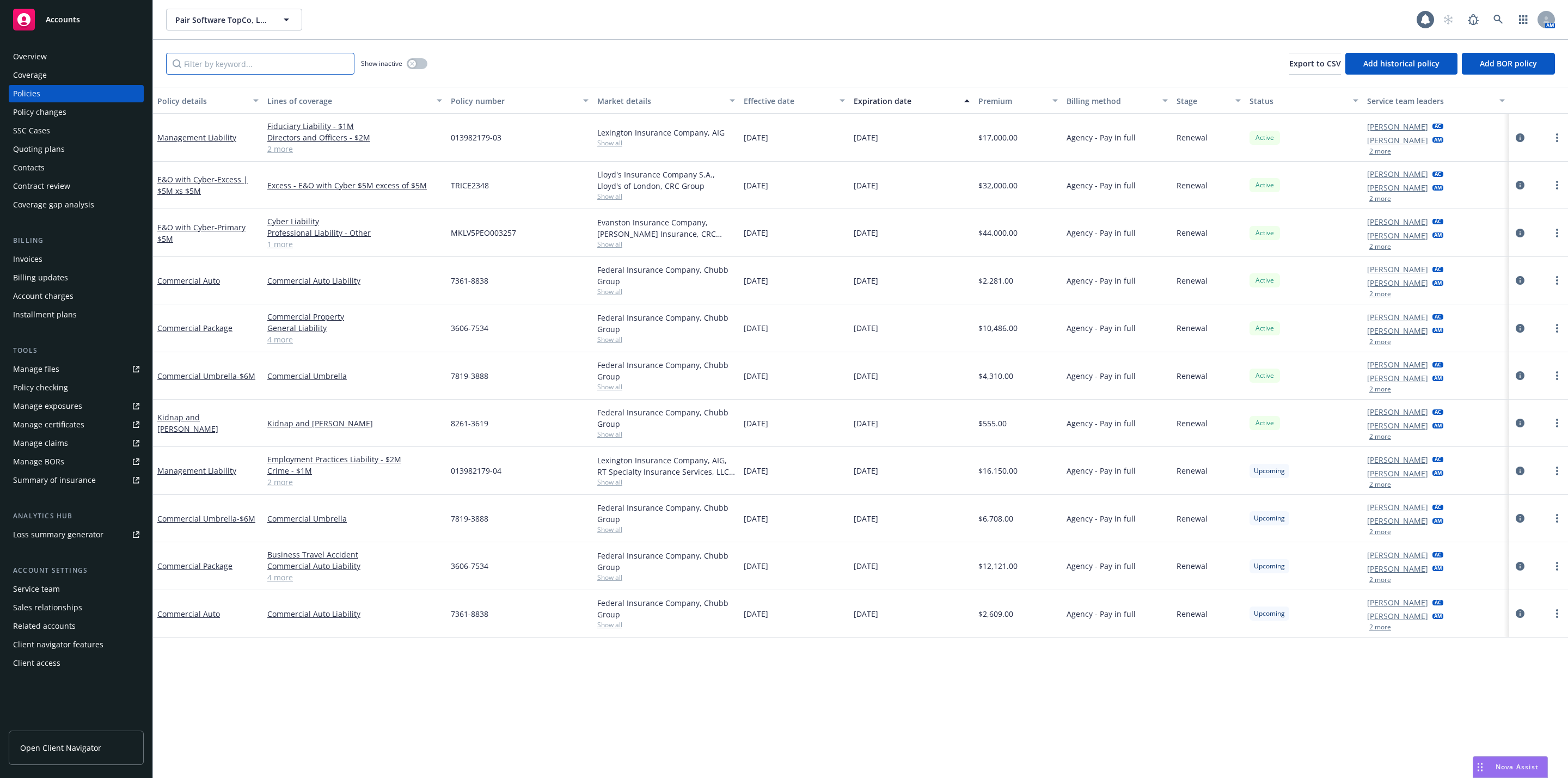
click at [261, 62] on input "Filter by keyword..." at bounding box center [260, 64] width 188 height 22
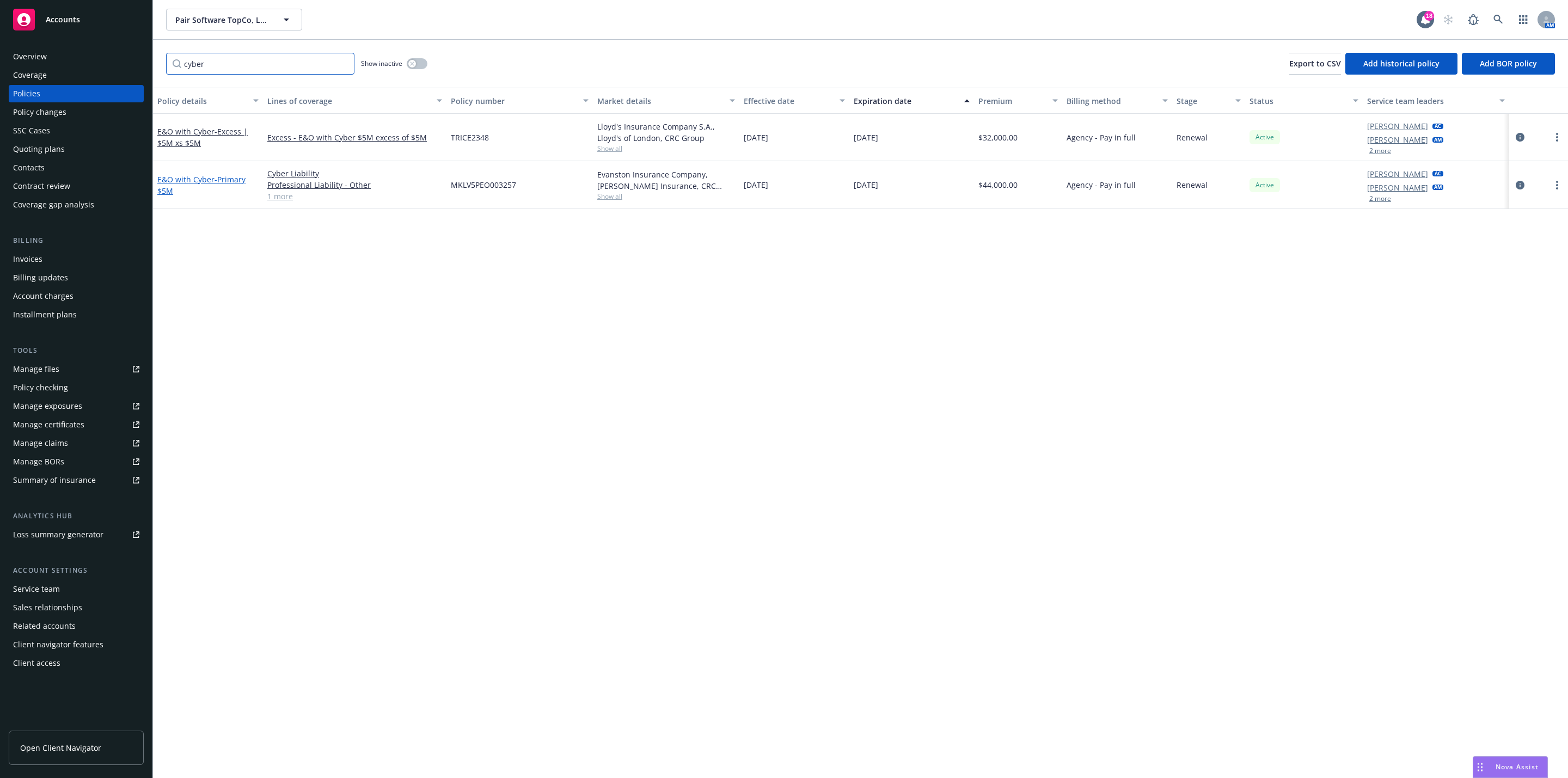
type input "cyber"
click at [215, 182] on span "- Primary $5M" at bounding box center [201, 185] width 88 height 22
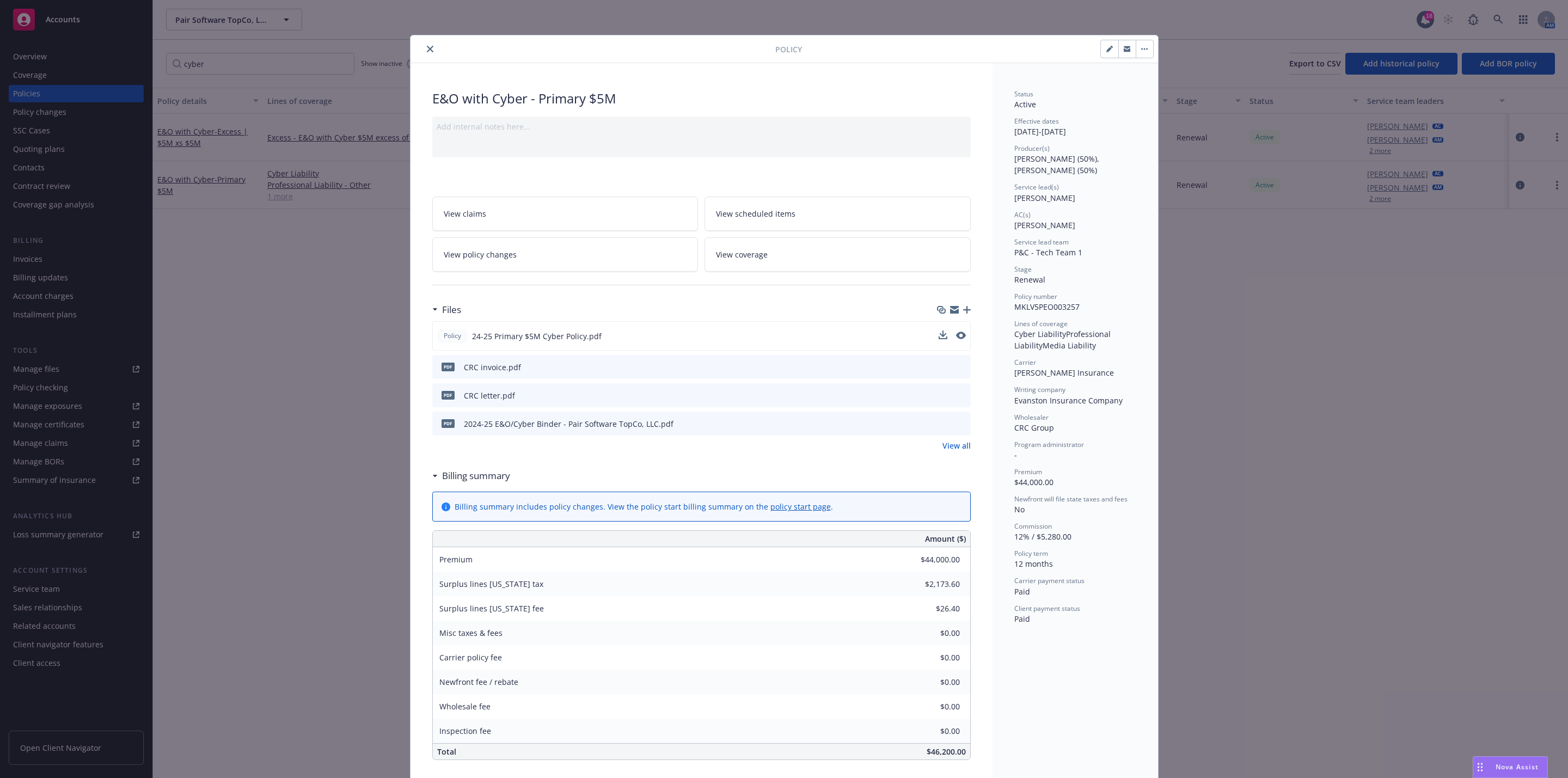
click at [956, 342] on button at bounding box center [961, 336] width 10 height 12
click at [955, 335] on icon "preview file" at bounding box center [960, 335] width 10 height 8
click at [427, 46] on icon "close" at bounding box center [430, 49] width 7 height 7
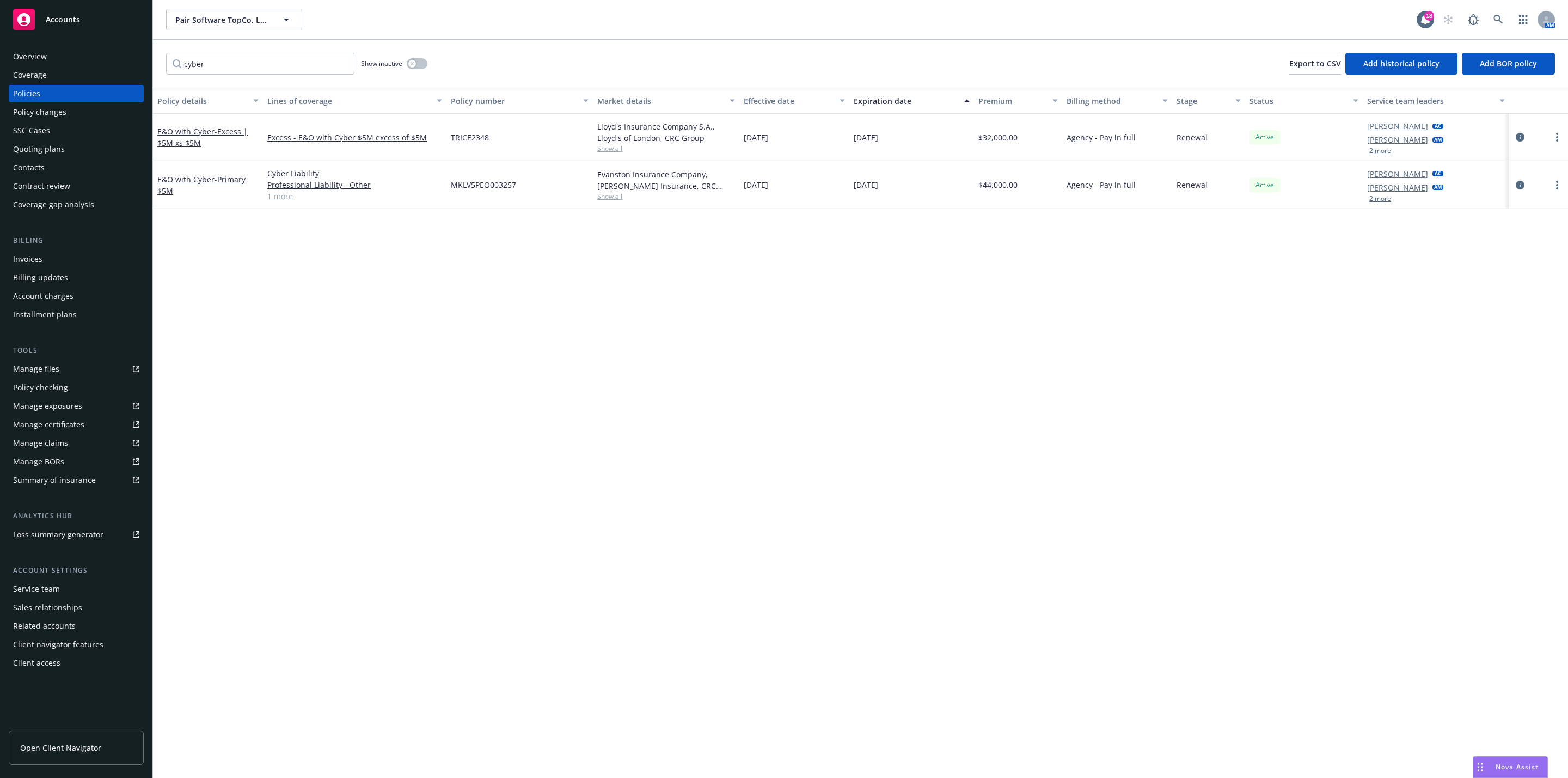
click at [451, 496] on div "Policy details Lines of coverage Policy number Market details Effective date Ex…" at bounding box center [860, 433] width 1415 height 690
